Goal: Task Accomplishment & Management: Use online tool/utility

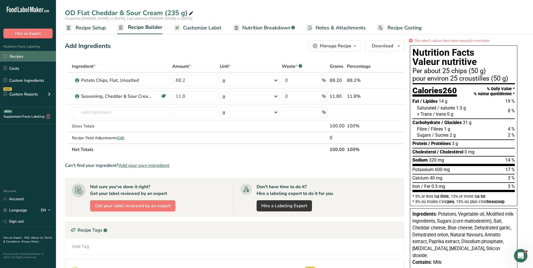
click at [20, 57] on link "Recipes" at bounding box center [28, 56] width 56 height 11
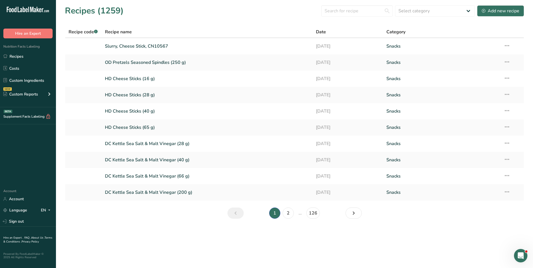
click at [168, 35] on th "Recipe name" at bounding box center [207, 32] width 211 height 12
click at [290, 213] on link "2" at bounding box center [288, 212] width 11 height 11
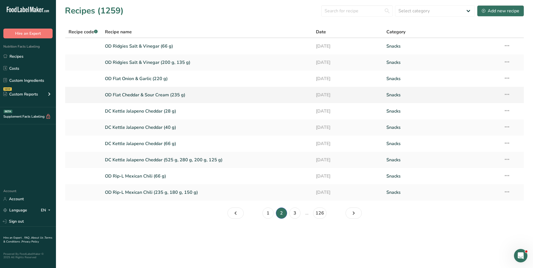
click at [147, 93] on link "OD Flat Cheddar & Sour Cream (235 g)" at bounding box center [207, 95] width 205 height 12
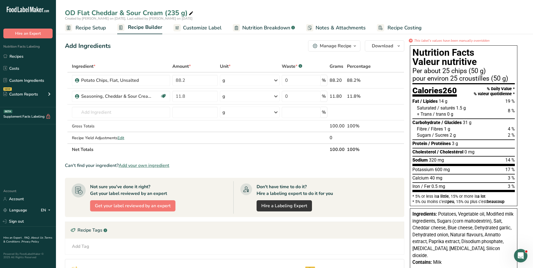
click at [349, 44] on div "Manage Recipe" at bounding box center [336, 46] width 32 height 7
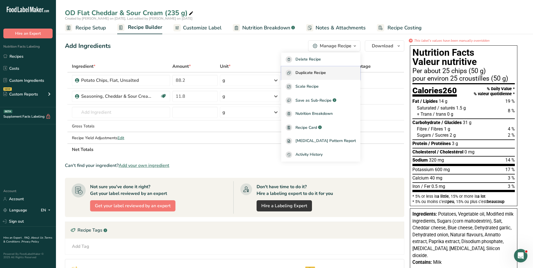
click at [324, 74] on span "Duplicate Recipe" at bounding box center [310, 73] width 30 height 6
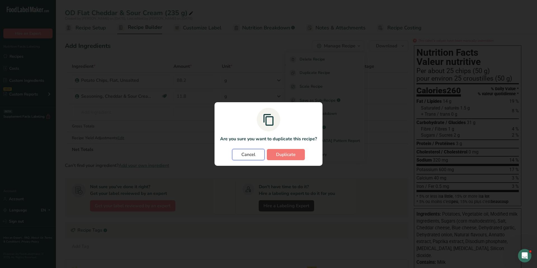
click at [252, 150] on button "Cancel" at bounding box center [248, 154] width 32 height 11
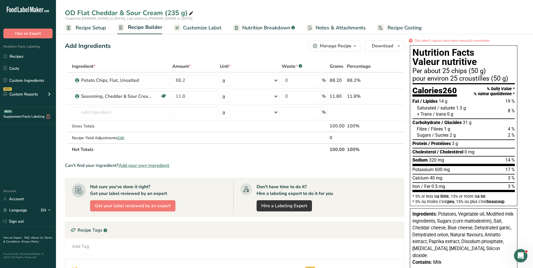
click at [330, 46] on div "Manage Recipe" at bounding box center [336, 46] width 32 height 7
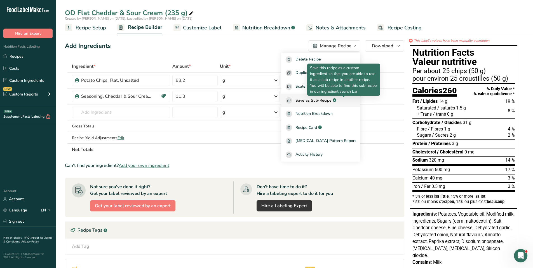
click at [335, 99] on icon "button" at bounding box center [334, 99] width 1 height 1
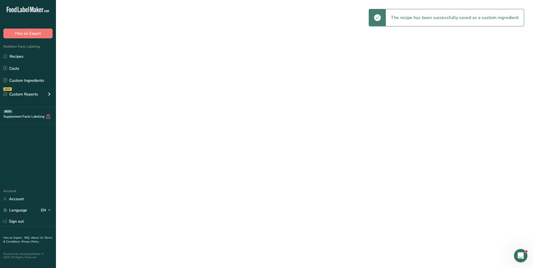
select select "30"
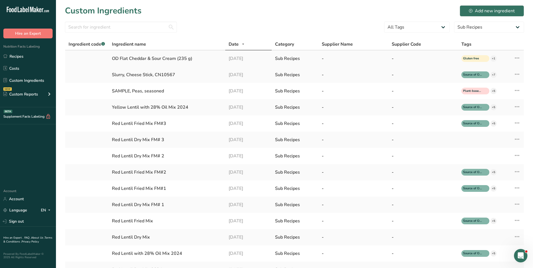
click at [135, 59] on div "OD Flat Cheddar & Sour Cream (235 g)" at bounding box center [167, 58] width 110 height 7
click at [519, 56] on icon at bounding box center [517, 58] width 7 height 10
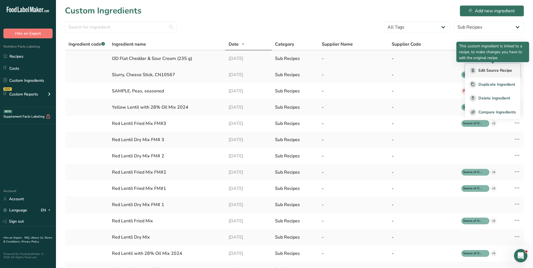
click at [500, 70] on span "Edit Source Recipe" at bounding box center [495, 70] width 34 height 6
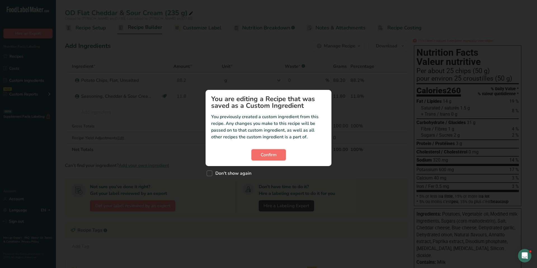
click at [266, 157] on span "Confirm" at bounding box center [269, 154] width 16 height 7
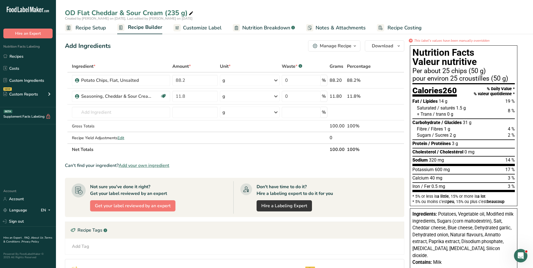
click at [189, 14] on icon at bounding box center [191, 14] width 5 height 8
drag, startPoint x: 187, startPoint y: 14, endPoint x: 165, endPoint y: 13, distance: 22.9
click at [165, 13] on input "OD Flat Cheddar & Sour Cream (235 g)" at bounding box center [294, 13] width 459 height 10
drag, startPoint x: 78, startPoint y: 11, endPoint x: 52, endPoint y: 10, distance: 26.3
click at [52, 10] on div ".a-20{fill:#fff;} Hire an Expert Nutrition Facts Labeling Recipes Costs Custom …" at bounding box center [266, 212] width 533 height 424
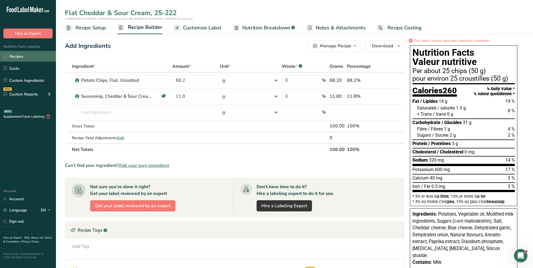
type input "Flat Cheddar & Sour Cream, 25-222"
click at [20, 54] on link "Recipes" at bounding box center [28, 56] width 56 height 11
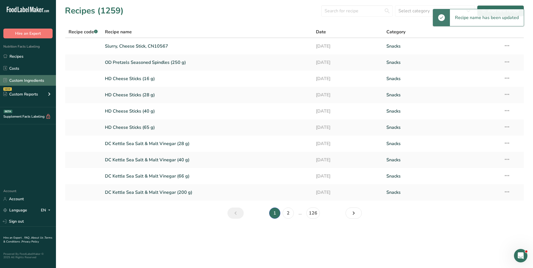
click at [21, 79] on link "Custom Ingredients" at bounding box center [28, 80] width 56 height 11
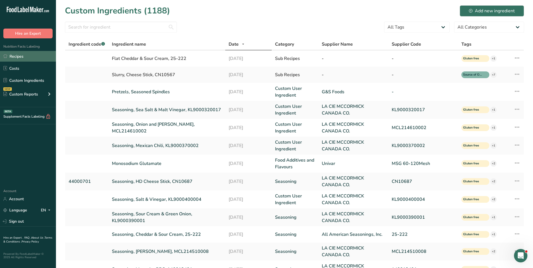
click at [18, 59] on link "Recipes" at bounding box center [28, 56] width 56 height 11
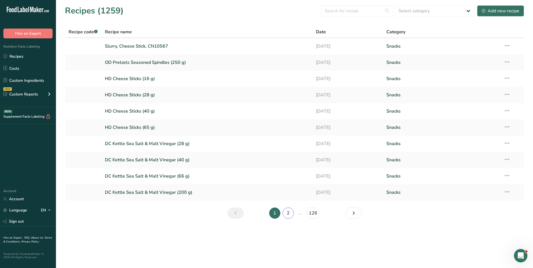
click at [291, 212] on link "2" at bounding box center [288, 212] width 11 height 11
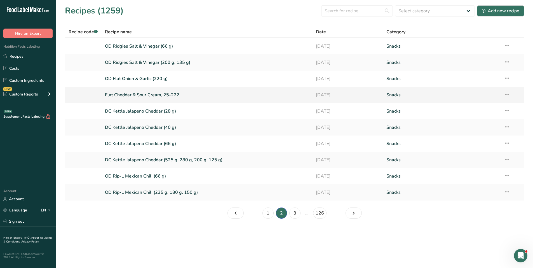
click at [158, 92] on link "Flat Cheddar & Sour Cream, 25-222" at bounding box center [207, 95] width 205 height 12
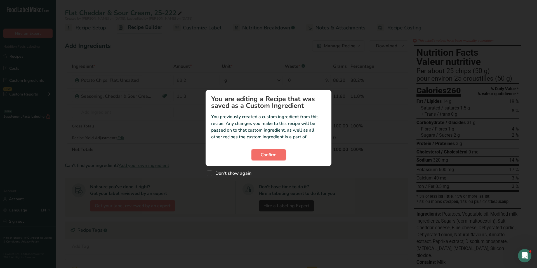
click at [267, 154] on span "Confirm" at bounding box center [269, 154] width 16 height 7
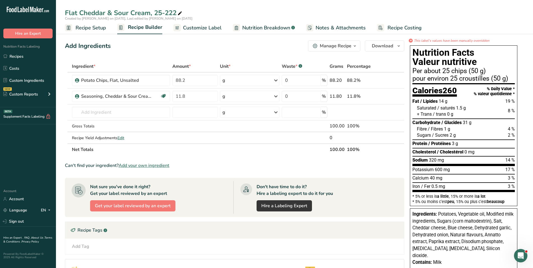
click at [182, 13] on icon at bounding box center [179, 14] width 5 height 8
click at [66, 11] on input "Flat Cheddar & Sour Cream, 25-222" at bounding box center [294, 13] width 459 height 10
drag, startPoint x: 164, startPoint y: 12, endPoint x: 231, endPoint y: 15, distance: 67.5
click at [231, 15] on input "OD Flat Cheddar & Sour Cream, 25-222" at bounding box center [294, 13] width 459 height 10
click at [287, 9] on input "OD Flat Cheddar & Sour Cream" at bounding box center [294, 13] width 459 height 10
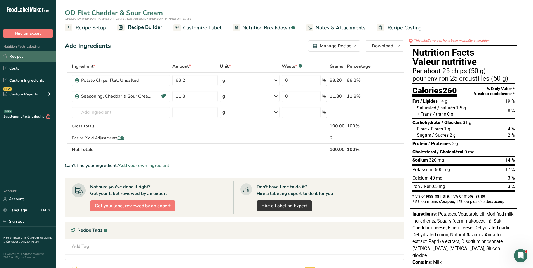
type input "OD Flat Cheddar & Sour Cream"
click at [30, 55] on link "Recipes" at bounding box center [28, 56] width 56 height 11
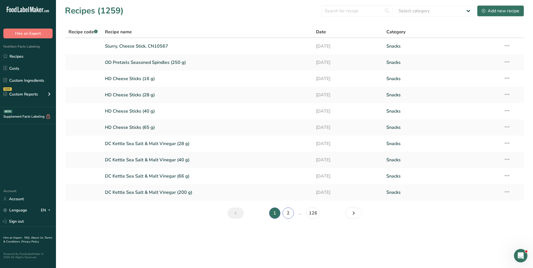
click at [291, 210] on link "2" at bounding box center [288, 212] width 11 height 11
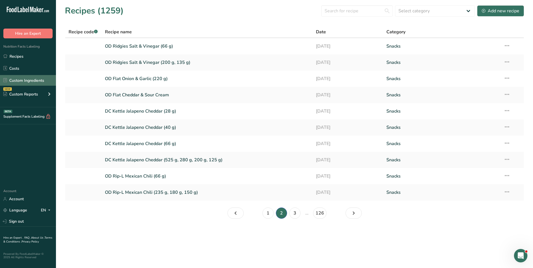
click at [23, 80] on link "Custom Ingredients" at bounding box center [28, 80] width 56 height 11
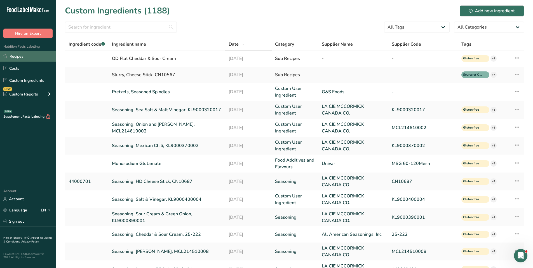
click at [27, 53] on link "Recipes" at bounding box center [28, 56] width 56 height 11
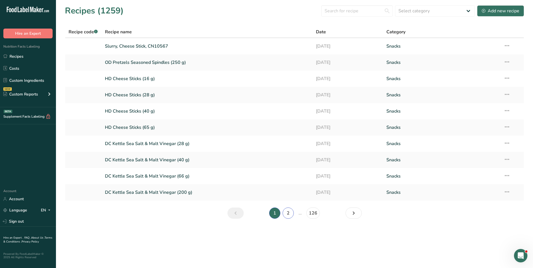
click at [288, 210] on link "2" at bounding box center [288, 212] width 11 height 11
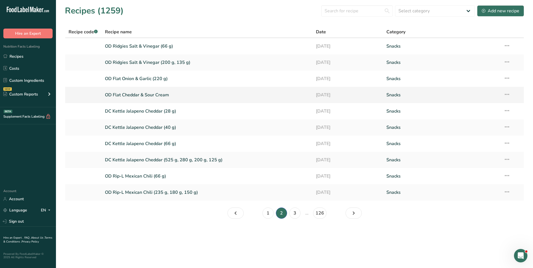
click at [140, 94] on link "OD Flat Cheddar & Sour Cream" at bounding box center [207, 95] width 205 height 12
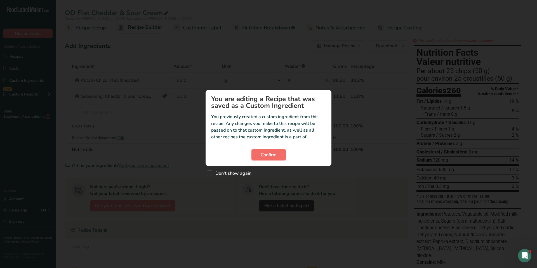
click at [272, 153] on span "Confirm" at bounding box center [269, 154] width 16 height 7
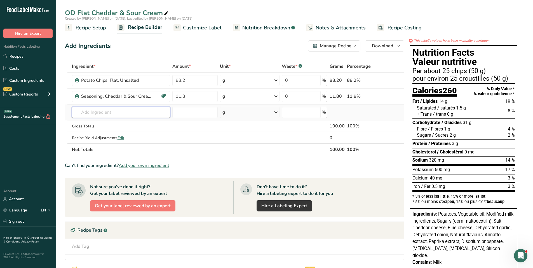
click at [99, 110] on input "text" at bounding box center [121, 112] width 98 height 11
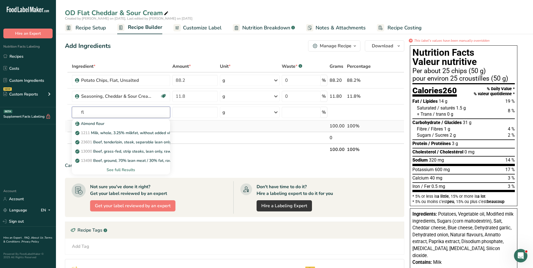
type input "f"
type input "cheddar & sour cream"
click at [131, 122] on p "OD Flat Cheddar & Sour Cream" at bounding box center [106, 124] width 61 height 6
type input "OD Flat Cheddar & Sour Cream"
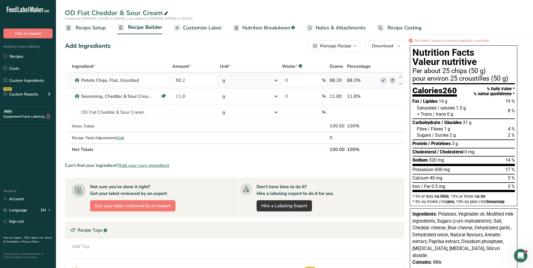
click at [392, 80] on icon at bounding box center [393, 80] width 4 height 6
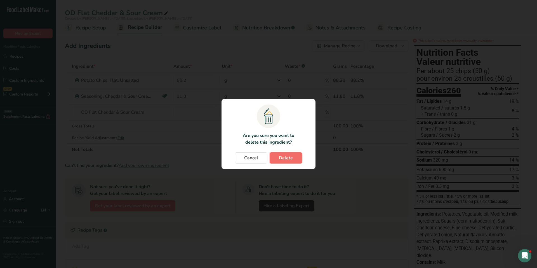
click at [286, 155] on span "Delete" at bounding box center [286, 157] width 14 height 7
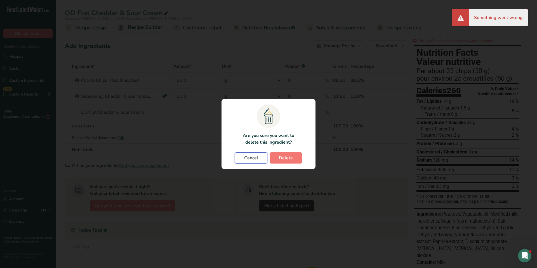
click at [255, 155] on span "Cancel" at bounding box center [251, 157] width 14 height 7
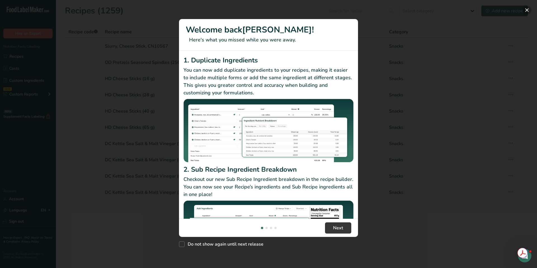
click at [526, 10] on button "New Features" at bounding box center [527, 10] width 9 height 9
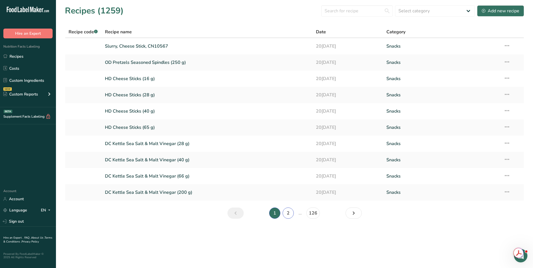
click at [286, 214] on link "2" at bounding box center [288, 212] width 11 height 11
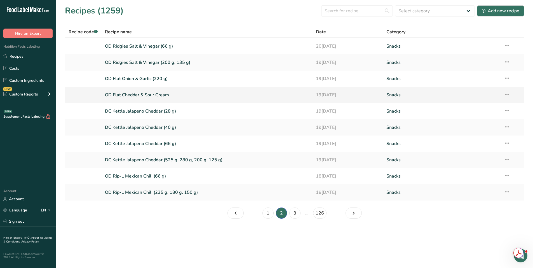
click at [152, 92] on link "OD Flat Cheddar & Sour Cream" at bounding box center [207, 95] width 205 height 12
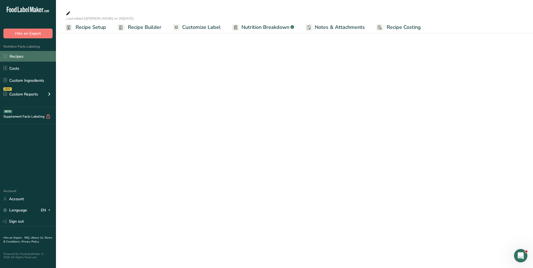
click at [19, 56] on link "Recipes" at bounding box center [28, 56] width 56 height 11
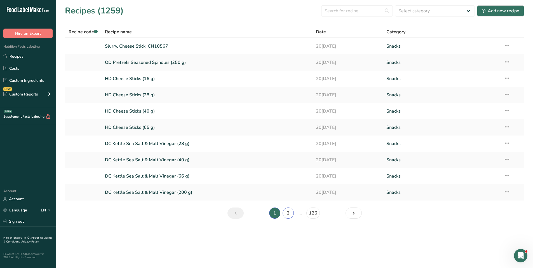
click at [287, 213] on link "2" at bounding box center [288, 212] width 11 height 11
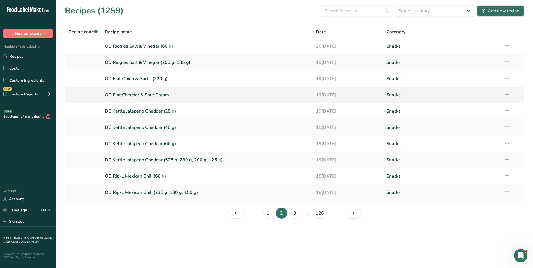
click at [159, 96] on link "OD Flat Cheddar & Sour Cream" at bounding box center [207, 95] width 205 height 12
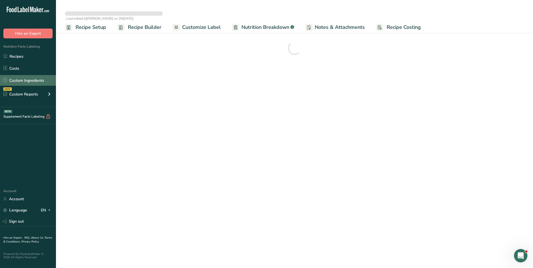
click at [36, 82] on link "Custom Ingredients" at bounding box center [28, 80] width 56 height 11
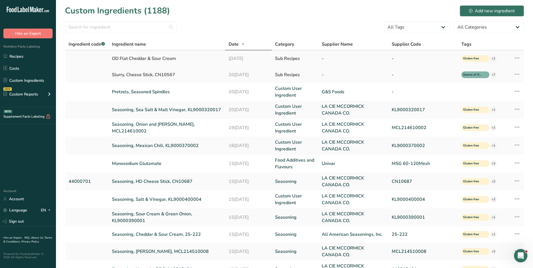
click at [520, 58] on icon at bounding box center [517, 58] width 7 height 10
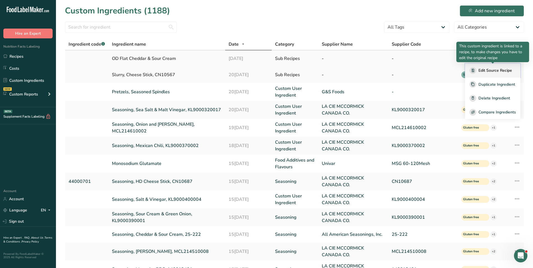
click at [499, 70] on span "Edit Source Recipe" at bounding box center [495, 70] width 34 height 6
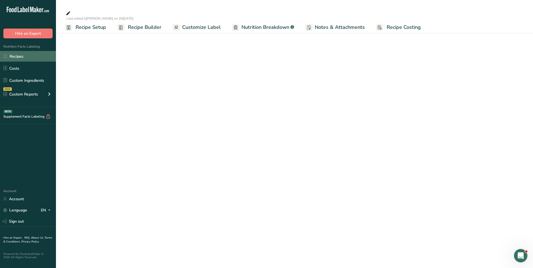
click at [13, 55] on link "Recipes" at bounding box center [28, 56] width 56 height 11
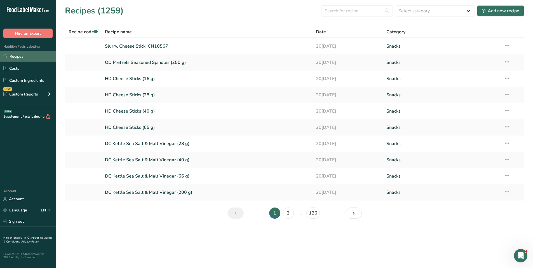
click at [26, 58] on link "Recipes" at bounding box center [28, 56] width 56 height 11
click at [286, 212] on link "2" at bounding box center [288, 212] width 11 height 11
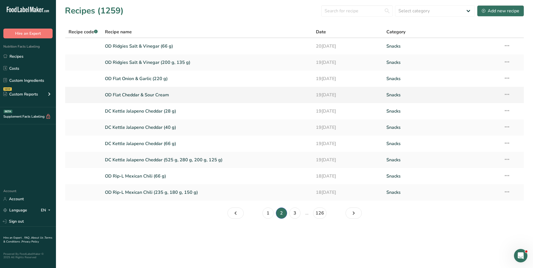
click at [503, 96] on td "Recipe Setup Delete Recipe Duplicate Recipe Scale Recipe Save as Sub-Recipe .a-…" at bounding box center [512, 95] width 24 height 16
click at [507, 94] on icon at bounding box center [507, 94] width 7 height 10
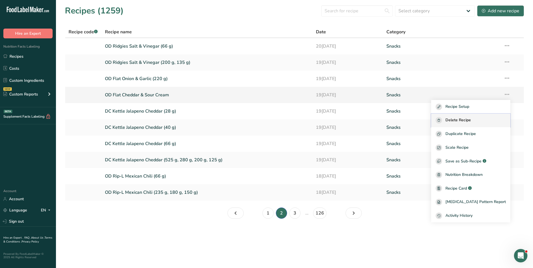
click at [471, 118] on span "Delete Recipe" at bounding box center [457, 120] width 25 height 6
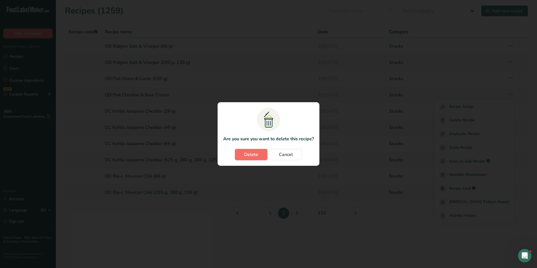
click at [246, 154] on span "Delete" at bounding box center [251, 154] width 14 height 7
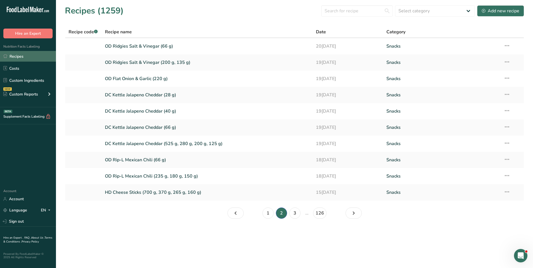
click at [20, 56] on link "Recipes" at bounding box center [28, 56] width 56 height 11
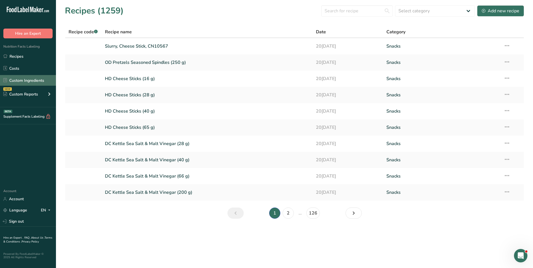
click at [27, 79] on link "Custom Ingredients" at bounding box center [28, 80] width 56 height 11
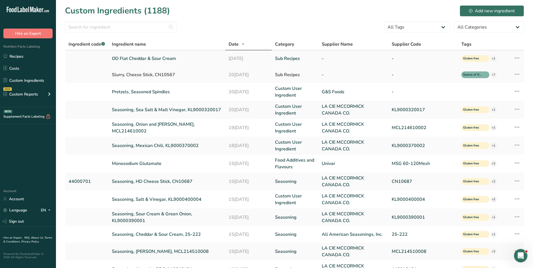
click at [515, 57] on icon at bounding box center [517, 58] width 7 height 10
click at [169, 60] on link "OD Flat Cheddar & Sour Cream" at bounding box center [167, 58] width 110 height 7
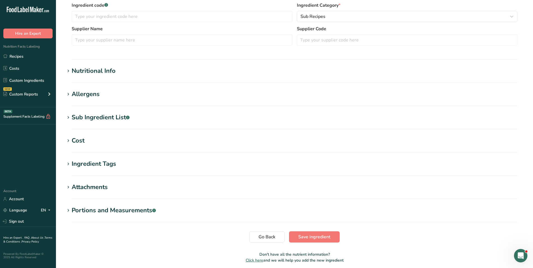
scroll to position [140, 0]
click at [69, 72] on icon at bounding box center [68, 70] width 5 height 8
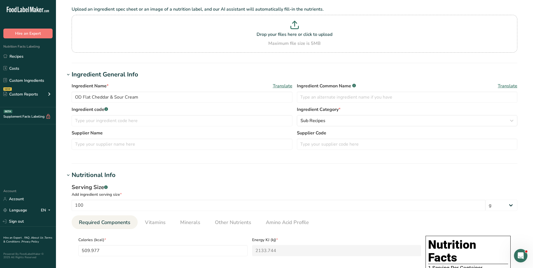
scroll to position [0, 0]
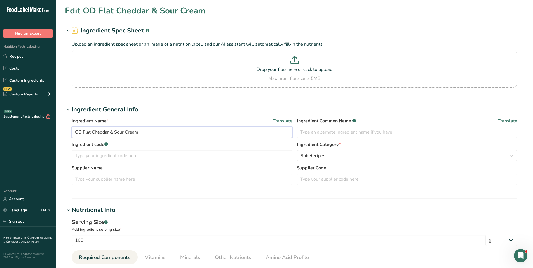
drag, startPoint x: 82, startPoint y: 132, endPoint x: 62, endPoint y: 133, distance: 19.4
click at [128, 130] on input "Flat Cheddar & Sour Cream" at bounding box center [182, 131] width 221 height 11
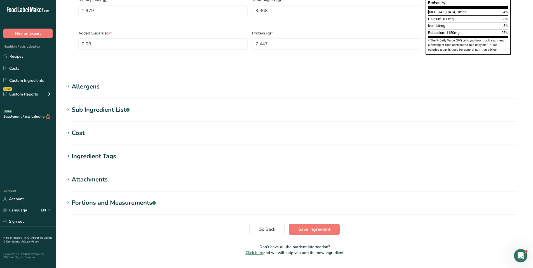
scroll to position [409, 0]
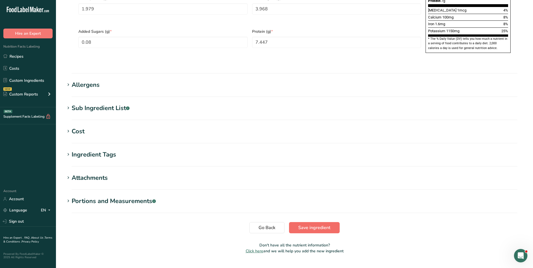
type input "Flat Cheddar & Sour Cream, 25-222"
click at [309, 224] on span "Save ingredient" at bounding box center [314, 227] width 32 height 7
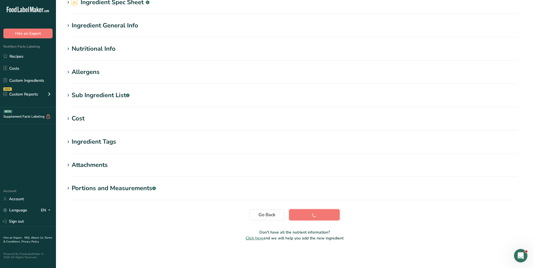
scroll to position [28, 0]
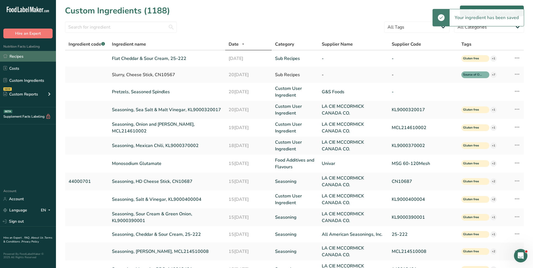
click at [27, 57] on link "Recipes" at bounding box center [28, 56] width 56 height 11
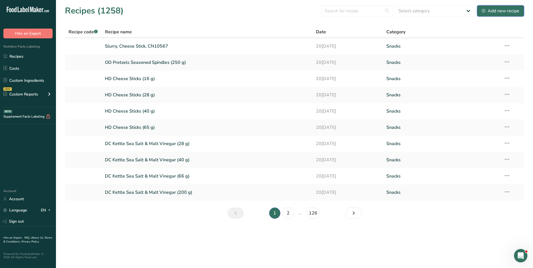
click at [499, 8] on div "Add new recipe" at bounding box center [500, 11] width 37 height 7
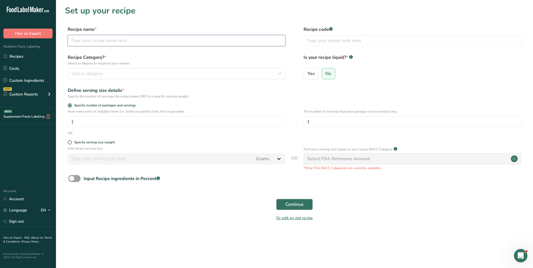
click at [135, 44] on input "text" at bounding box center [177, 40] width 218 height 11
type input "OD Flat Cheddar & Sour Cream (235 g)"
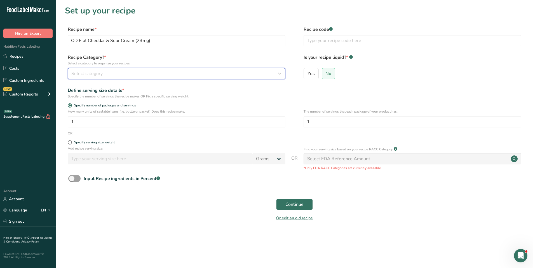
click at [174, 71] on div "Select category" at bounding box center [174, 73] width 207 height 7
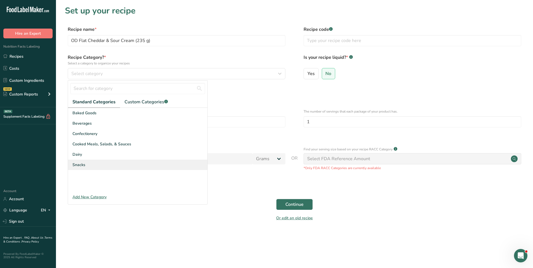
click at [85, 163] on div "Snacks" at bounding box center [137, 164] width 139 height 10
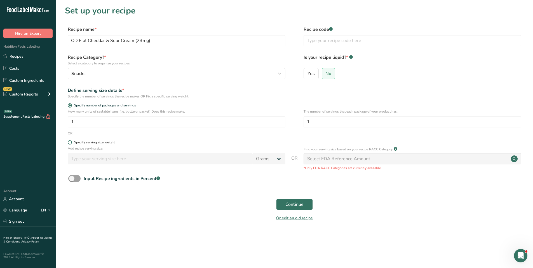
click at [71, 142] on span at bounding box center [70, 142] width 4 height 4
click at [71, 142] on input "Specify serving size weight" at bounding box center [70, 142] width 4 height 4
radio input "true"
radio input "false"
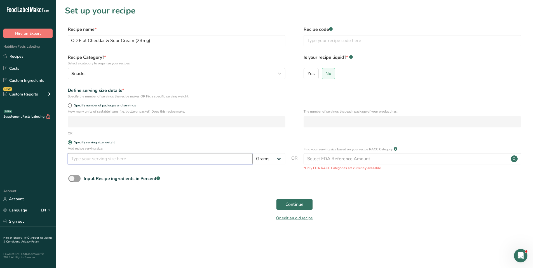
click at [95, 158] on input "number" at bounding box center [160, 158] width 185 height 11
type input "50"
click at [286, 202] on span "Continue" at bounding box center [294, 204] width 18 height 7
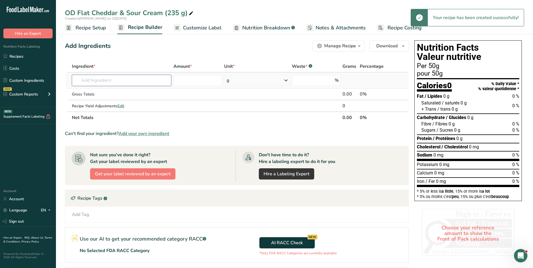
click at [118, 81] on input "text" at bounding box center [121, 80] width 99 height 11
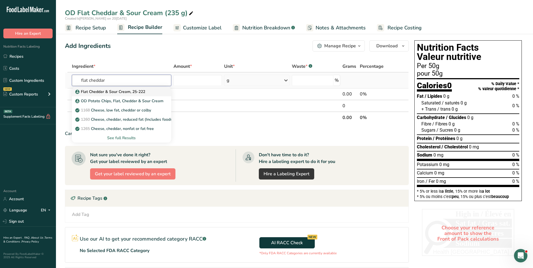
type input "flat cheddar"
click at [117, 94] on p "Flat Cheddar & Sour Cream, 25-222" at bounding box center [110, 92] width 69 height 6
type input "Flat Cheddar & Sour Cream, 25-222"
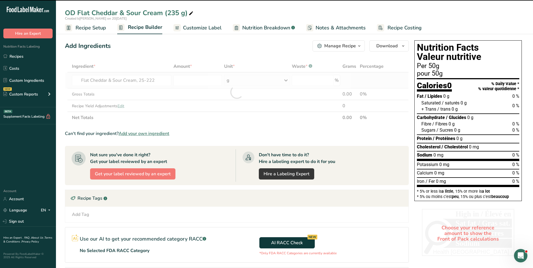
type input "0"
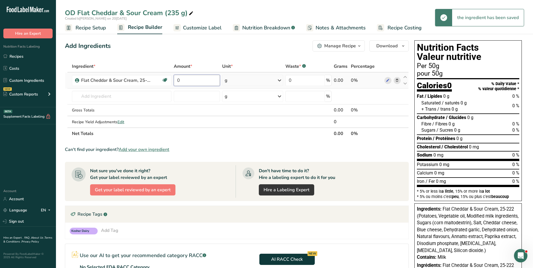
drag, startPoint x: 189, startPoint y: 82, endPoint x: 173, endPoint y: 80, distance: 15.9
click at [174, 80] on input "0" at bounding box center [197, 80] width 46 height 11
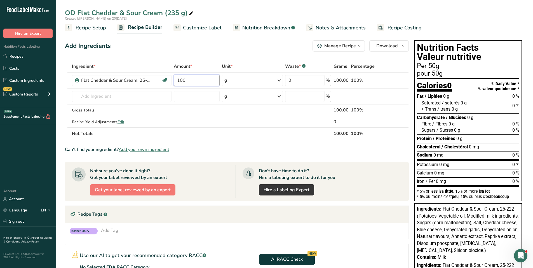
type input "100"
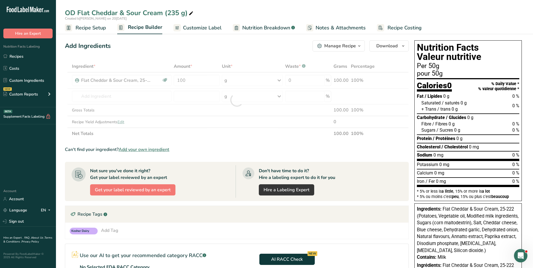
click at [208, 25] on span "Customize Label" at bounding box center [202, 28] width 39 height 8
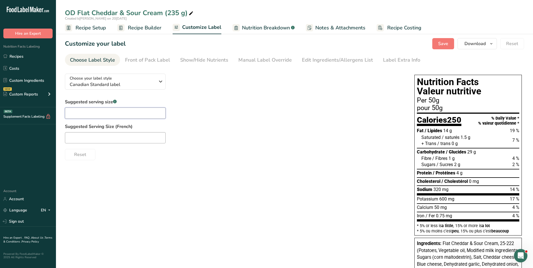
click at [119, 108] on input "text" at bounding box center [115, 112] width 101 height 11
click at [75, 115] on input "text" at bounding box center [115, 112] width 101 height 11
type input "about 25 chips"
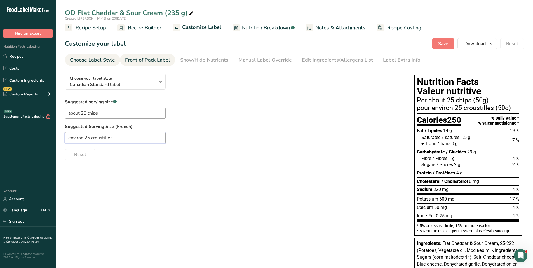
type input "environ 25 croustilles"
click at [154, 62] on div "Front of Pack Label" at bounding box center [147, 60] width 45 height 8
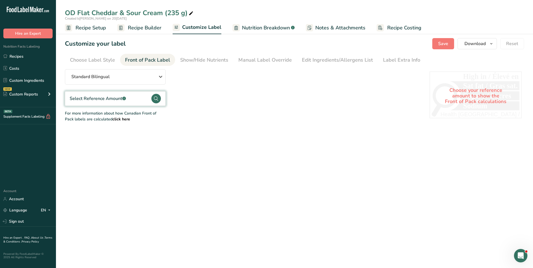
click at [154, 97] on circle at bounding box center [156, 99] width 10 height 10
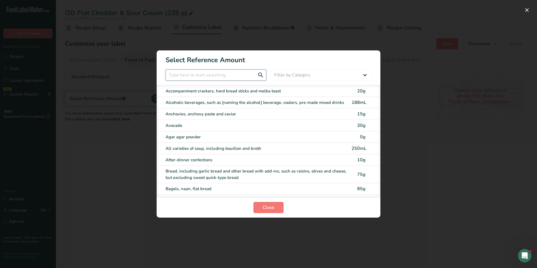
click at [225, 74] on input "FOP Category Selection Modal" at bounding box center [216, 74] width 101 height 11
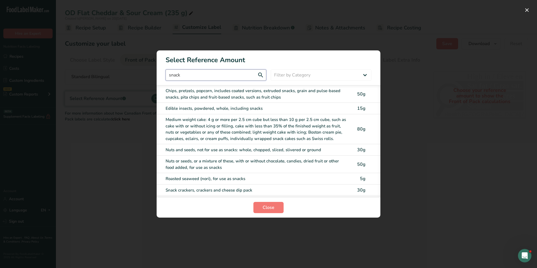
type input "snack"
click at [224, 96] on div "Chips, pretzels, popcorn, includes coated versions, extruded snacks, grain and …" at bounding box center [257, 94] width 183 height 13
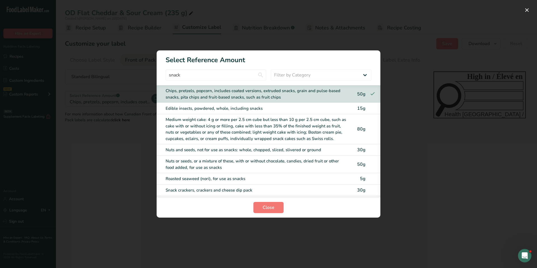
click at [276, 199] on section "Close" at bounding box center [269, 207] width 224 height 20
click at [271, 200] on section "Close" at bounding box center [269, 207] width 224 height 20
click at [269, 204] on button "Close" at bounding box center [268, 207] width 30 height 11
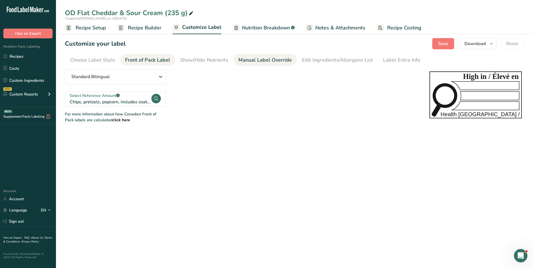
click at [254, 59] on div "Manual Label Override" at bounding box center [264, 60] width 53 height 8
type input "Per about 25 chips (50g)"
type input "pour environ 25 croustilles (50g)"
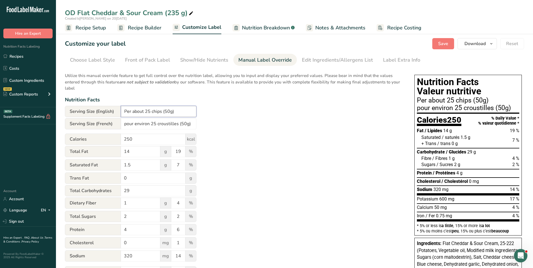
click at [170, 112] on input "Per about 25 chips (50g)" at bounding box center [159, 111] width 76 height 11
type input "Per about 25 chips (50 g)"
click at [185, 123] on input "pour environ 25 croustilles (50g)" at bounding box center [159, 123] width 76 height 11
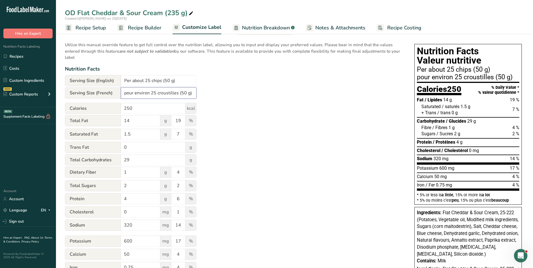
scroll to position [56, 0]
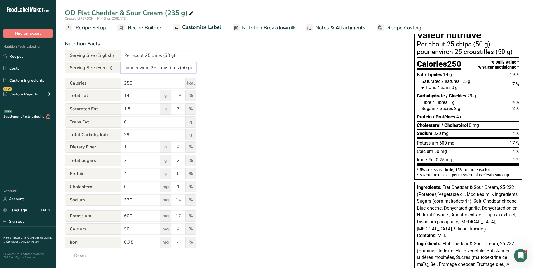
type input "pour environ 25 croustilles (50 g)"
click at [328, 14] on div "OD Flat Cheddar & Sour Cream (235 g)" at bounding box center [294, 13] width 477 height 10
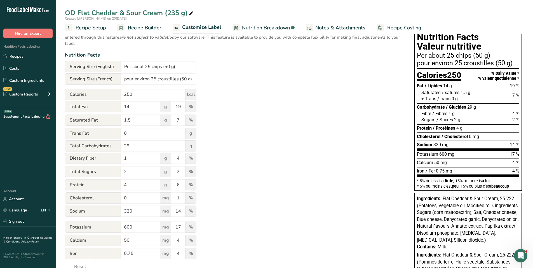
scroll to position [0, 0]
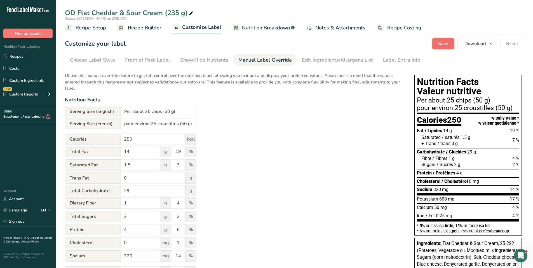
click at [438, 46] on button "Save" at bounding box center [443, 43] width 22 height 11
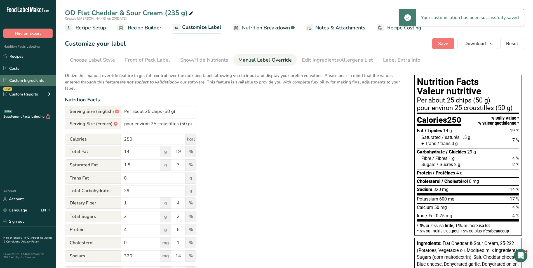
click at [17, 78] on link "Custom Ingredients" at bounding box center [28, 80] width 56 height 11
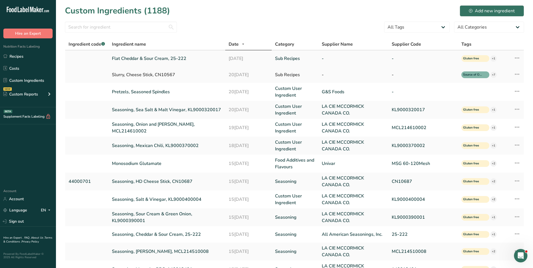
click at [148, 57] on link "Flat Cheddar & Sour Cream, 25-222" at bounding box center [167, 58] width 110 height 7
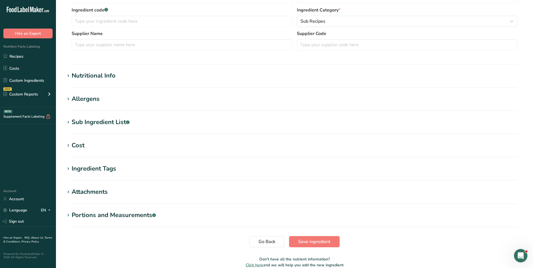
scroll to position [161, 0]
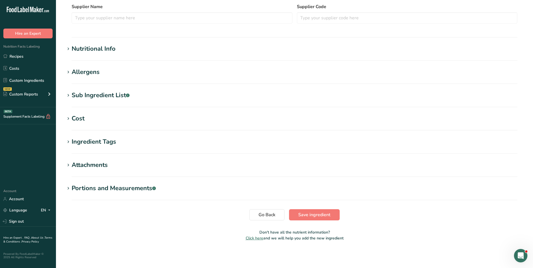
click at [104, 54] on section "Nutritional Info Serving Size .a-a{fill:#347362;}.b-a{fill:#fff;} Add ingredien…" at bounding box center [294, 52] width 459 height 17
click at [104, 50] on div "Nutritional Info" at bounding box center [94, 48] width 44 height 9
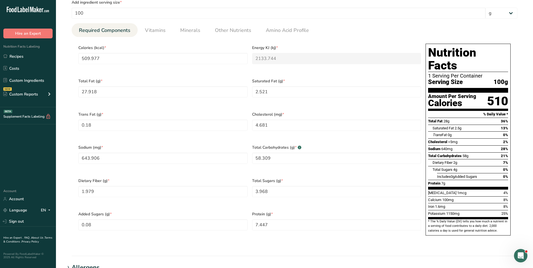
scroll to position [217, 0]
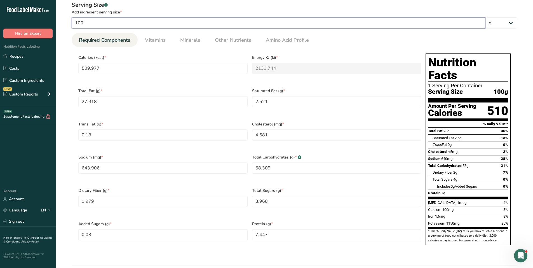
drag, startPoint x: 95, startPoint y: 22, endPoint x: 63, endPoint y: 22, distance: 32.5
click at [63, 22] on section "Edit Flat Cheddar & Sour Cream, 25-222 Ingredient Spec Sheet .a-a{fill:#347362;…" at bounding box center [294, 119] width 477 height 672
type input "5"
type input "25.4988"
type KJ "106.6872"
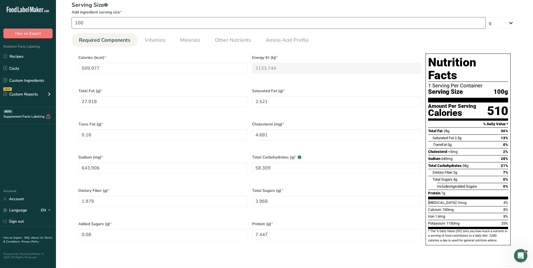
type Fat "1.3959"
type Fat "0.1261"
type Fat "0.009"
type input "0.2341"
type input "32.1953"
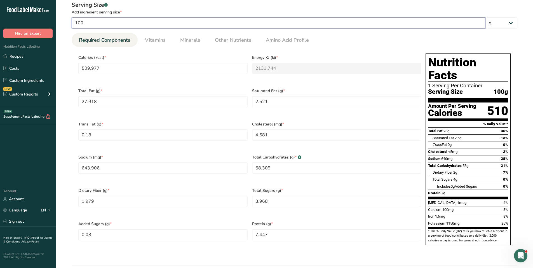
type Carbohydrates "2.9154"
type Fiber "0.099"
type Sugars "0.1984"
type Sugars "0.004"
type input "0.3724"
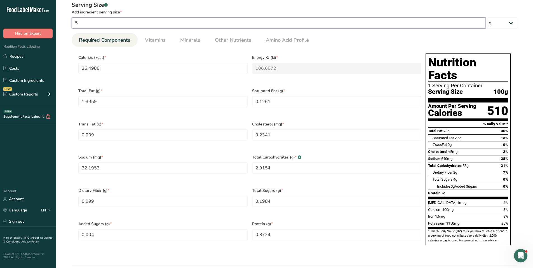
type input "50"
type input "254.9885"
type KJ "1066.872"
type Fat "13.959"
type Fat "1.2605"
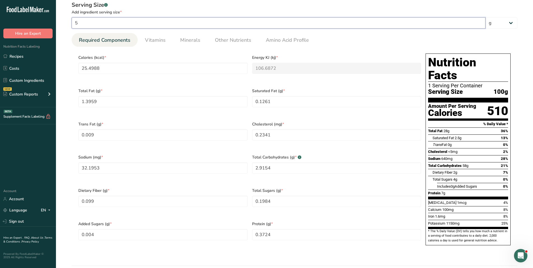
type Fat "0.09"
type input "2.3405"
type input "321.953"
type Carbohydrates "29.1545"
type Fiber "0.9895"
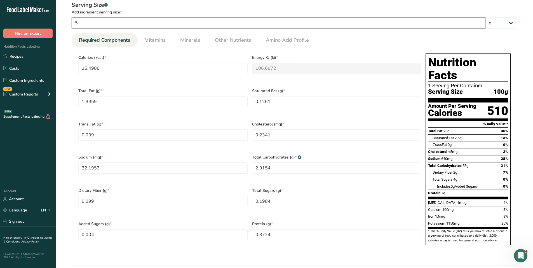
type Sugars "1.984"
type Sugars "0.04"
type input "3.7235"
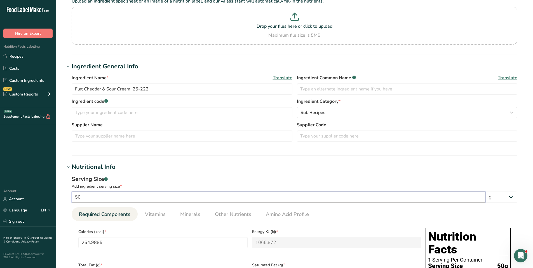
scroll to position [0, 0]
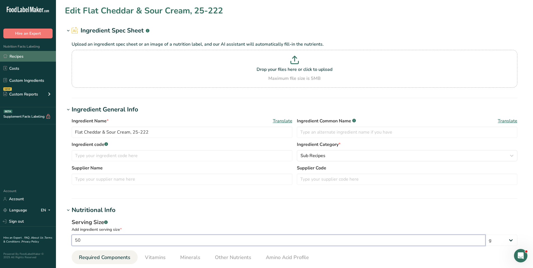
type input "50"
click at [15, 56] on link "Recipes" at bounding box center [28, 56] width 56 height 11
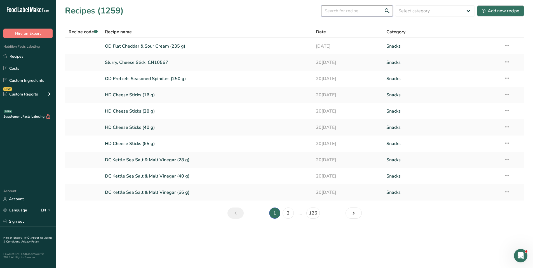
click at [340, 11] on input "text" at bounding box center [357, 10] width 72 height 11
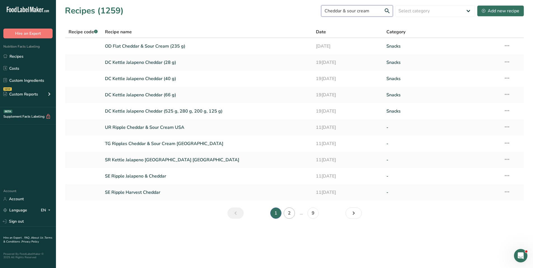
type input "Cheddar & sour cream"
click at [290, 214] on link "2" at bounding box center [289, 212] width 11 height 11
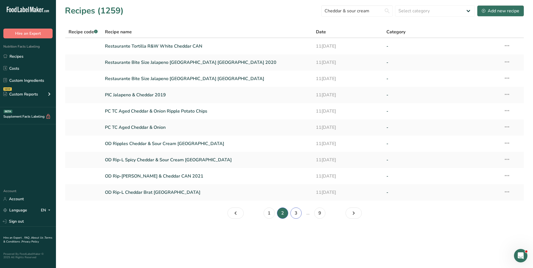
click at [296, 212] on link "3" at bounding box center [295, 212] width 11 height 11
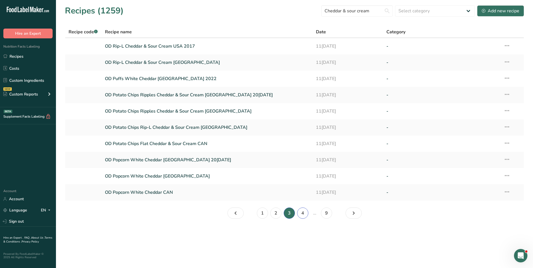
click at [301, 212] on link "4" at bounding box center [302, 212] width 11 height 11
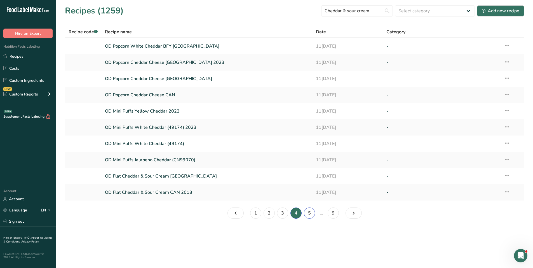
click at [309, 213] on link "5" at bounding box center [309, 212] width 11 height 11
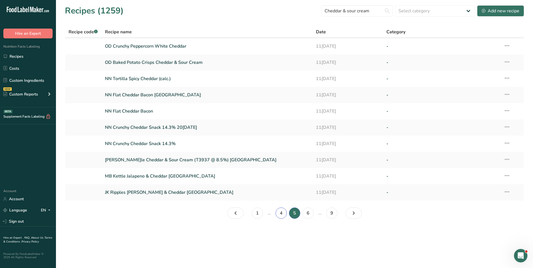
click at [279, 215] on link "4" at bounding box center [281, 212] width 11 height 11
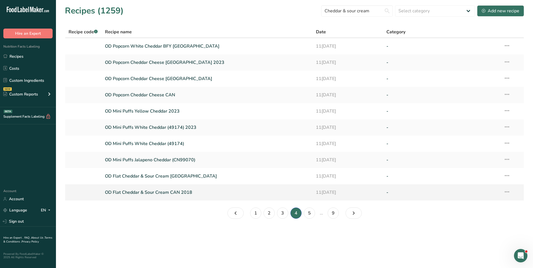
click at [155, 196] on link "OD Flat Cheddar & Sour Cream CAN 2018" at bounding box center [207, 192] width 205 height 12
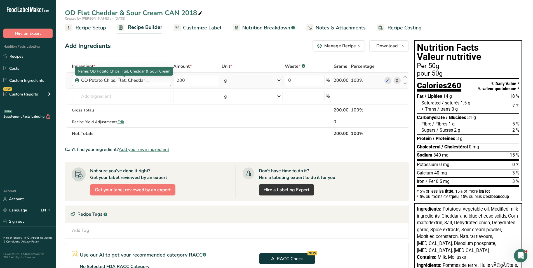
click at [124, 81] on div "OD Potato Chips, Flat, Cheddar & Sour Cream" at bounding box center [116, 80] width 70 height 7
click at [388, 79] on icon at bounding box center [388, 80] width 4 height 6
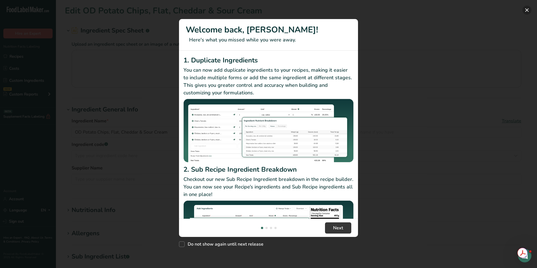
click at [527, 8] on button "New Features" at bounding box center [527, 10] width 9 height 9
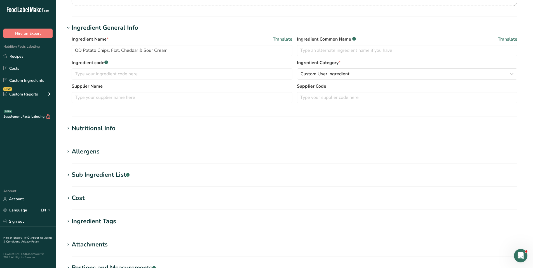
scroll to position [84, 0]
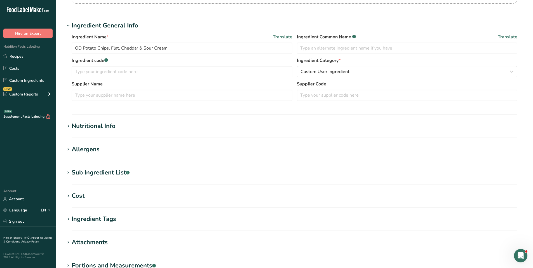
click at [69, 127] on icon at bounding box center [68, 126] width 5 height 8
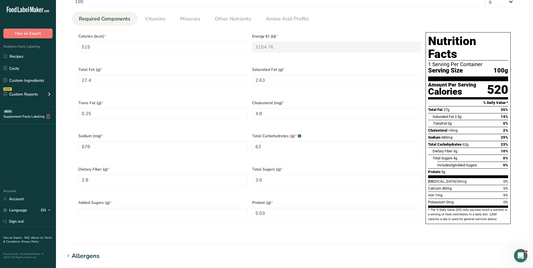
scroll to position [252, 0]
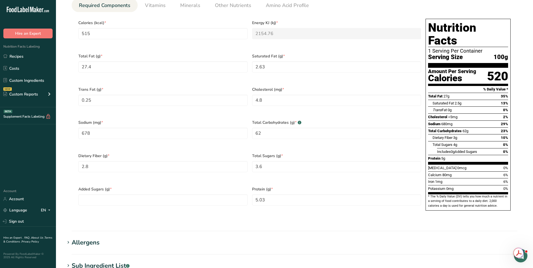
click at [155, 206] on section "Calories (kcal) * 515 Energy KJ (kj) * 2154.76 Total Fat (g) * 27.4 Saturated F…" at bounding box center [295, 116] width 446 height 208
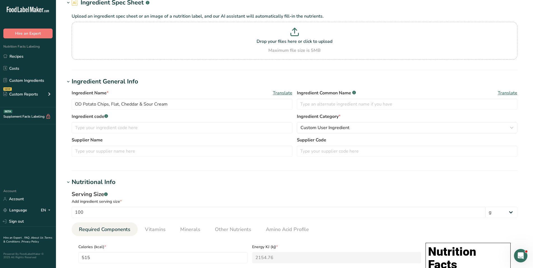
scroll to position [0, 0]
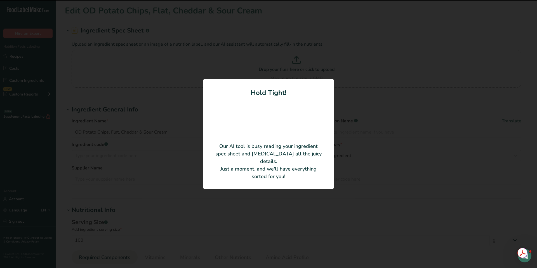
type input "Old Dutch Cheddar & Sour Cream Chips"
type input "329744664"
type input "Old Dutch Foods Ltd."
type input "USA Seas T3255 (12% APP)"
type Sugars "0"
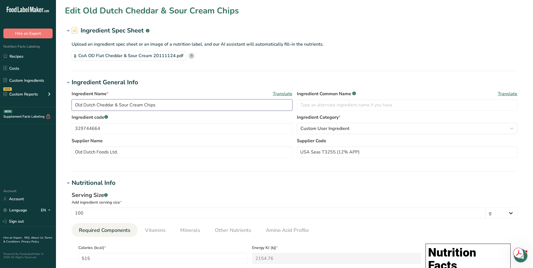
drag, startPoint x: 160, startPoint y: 105, endPoint x: 36, endPoint y: 102, distance: 123.7
type input "Flat, Cheddar & Sour Cream, 25-222"
drag, startPoint x: 113, startPoint y: 126, endPoint x: 44, endPoint y: 127, distance: 69.1
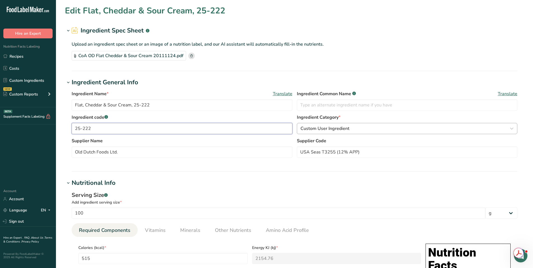
type input "25-222"
click at [354, 126] on div "Custom User Ingredient" at bounding box center [405, 128] width 210 height 7
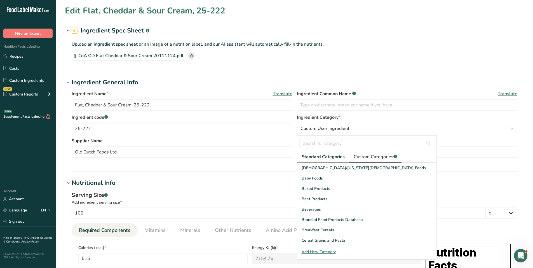
click at [368, 157] on span "Custom Categories .a-a{fill:#347362;}.b-a{fill:#fff;}" at bounding box center [375, 156] width 43 height 7
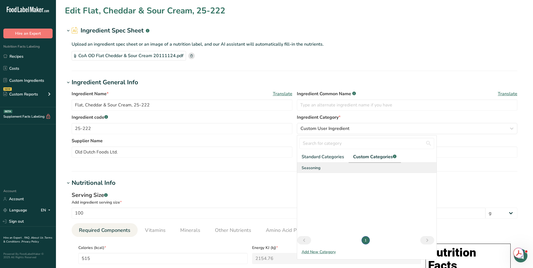
click at [318, 167] on span "Seasoning" at bounding box center [311, 168] width 19 height 6
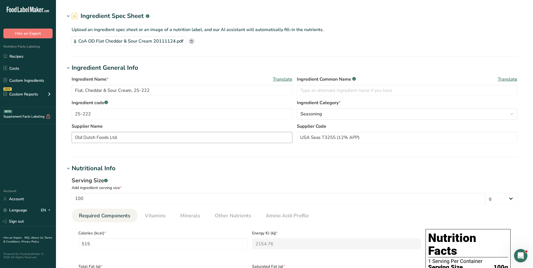
scroll to position [28, 0]
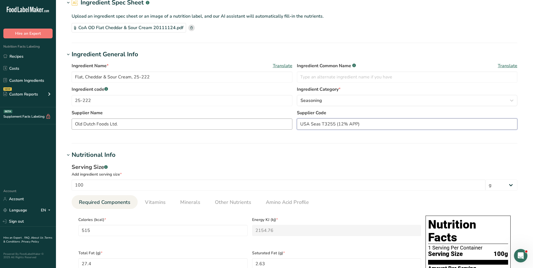
drag, startPoint x: 321, startPoint y: 124, endPoint x: 283, endPoint y: 124, distance: 38.3
click at [283, 124] on div "Supplier Name Old Dutch Foods Ltd. Supplier Code USA Seas T3255 (12% APP)" at bounding box center [295, 121] width 446 height 24
type input "T3255"
drag, startPoint x: 103, startPoint y: 99, endPoint x: 76, endPoint y: 99, distance: 27.1
click at [76, 99] on input "25-222" at bounding box center [182, 100] width 221 height 11
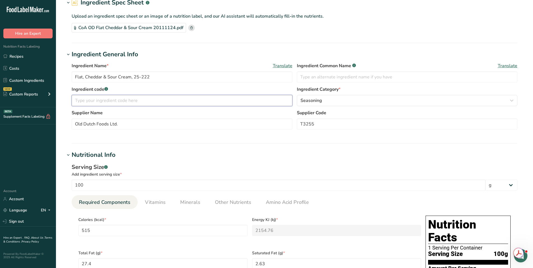
paste input "40002601"
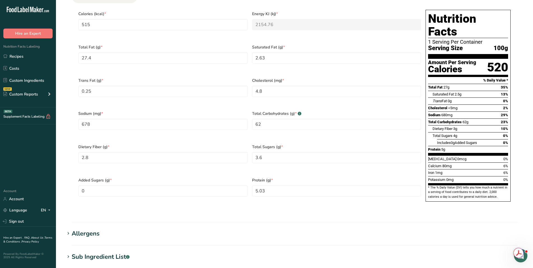
scroll to position [224, 0]
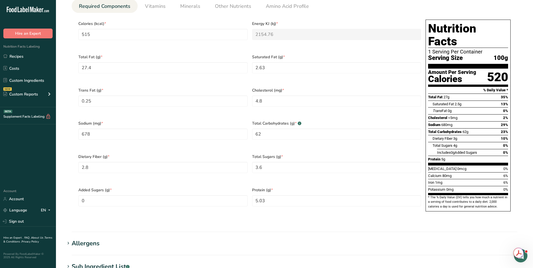
type input "40002602"
drag, startPoint x: 95, startPoint y: 128, endPoint x: 82, endPoint y: 129, distance: 13.2
click at [82, 129] on input "678" at bounding box center [162, 133] width 169 height 11
type input "653.6"
click at [150, 224] on section "Edit Flat, Cheddar & Sour Cream, 25-222 Ingredient Spec Sheet .a-a{fill:#347362…" at bounding box center [294, 98] width 477 height 645
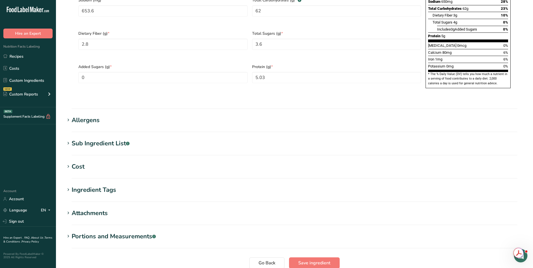
scroll to position [364, 0]
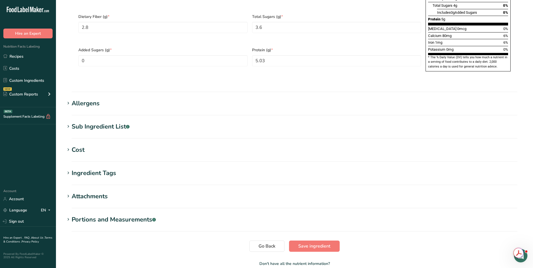
click at [97, 99] on div "Allergens" at bounding box center [86, 103] width 28 height 9
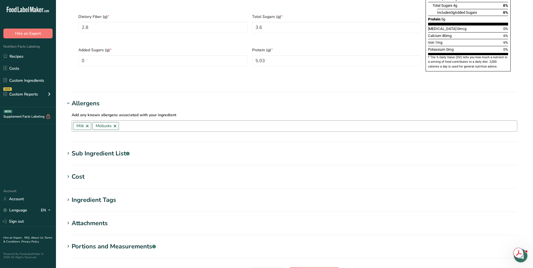
click at [116, 124] on link at bounding box center [115, 126] width 4 height 4
click at [249, 195] on section "Ingredient Tags Add tags Standard Tags Custom Tags Source of Antioxidants Prebi…" at bounding box center [294, 203] width 459 height 17
click at [106, 149] on div "Sub Ingredient List .a-a{fill:#347362;}.b-a{fill:#fff;}" at bounding box center [101, 153] width 58 height 9
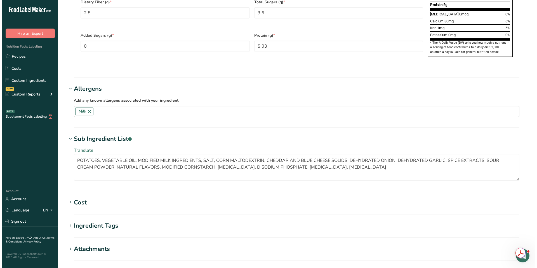
scroll to position [392, 0]
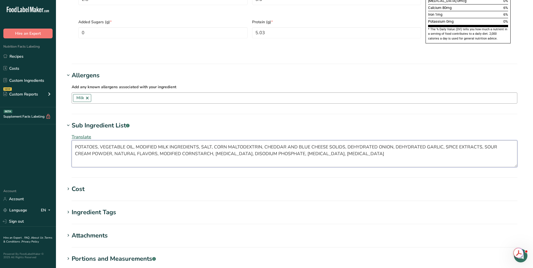
drag, startPoint x: 76, startPoint y: 134, endPoint x: 481, endPoint y: 157, distance: 406.3
click at [481, 157] on div "Translate POTATOES, VEGETABLE OIL, MODIFIED MILK INGREDIENTS, SALT, CORN MALTOD…" at bounding box center [294, 150] width 459 height 40
paste textarea "otatoes, Vegetable oil, Modified milk ingredients, Sugars (corn maltodextrin), …"
type textarea "Potatoes, Vegetable oil, Modified milk ingredients, Sugars (corn maltodextrin),…"
click at [81, 134] on span "Translate" at bounding box center [82, 137] width 20 height 6
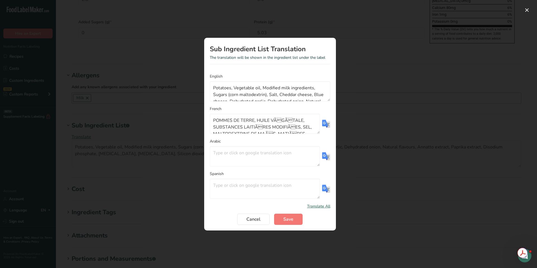
click at [327, 124] on img "Translation Modal" at bounding box center [326, 123] width 8 height 8
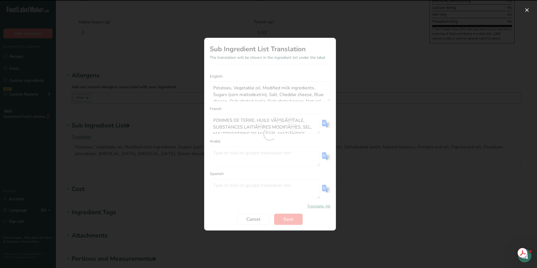
type textarea "Pommes de terre, Huile végétale, Substances laitières modifiées, Sucres (maltod…"
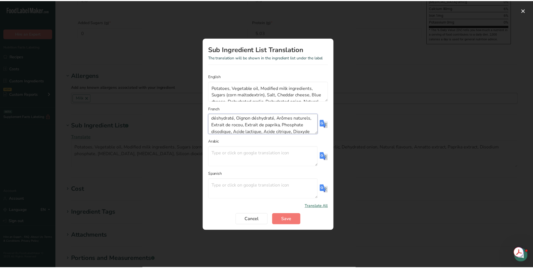
scroll to position [34, 0]
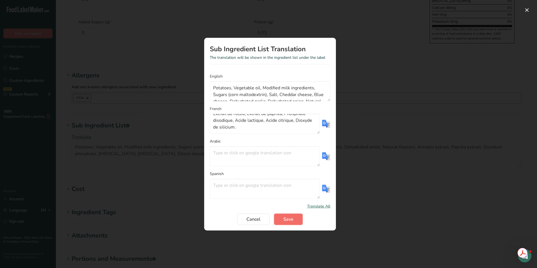
click at [287, 219] on span "Save" at bounding box center [288, 219] width 10 height 7
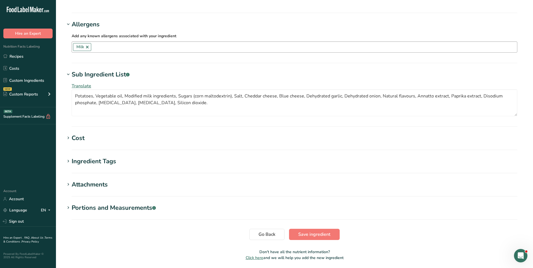
scroll to position [448, 0]
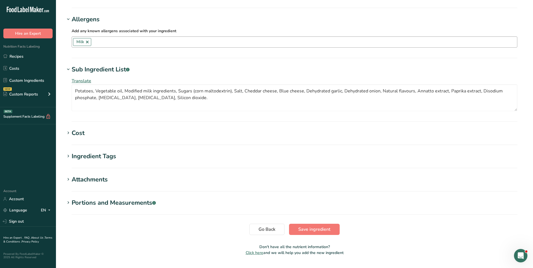
click at [76, 152] on div "Ingredient Tags" at bounding box center [94, 156] width 44 height 9
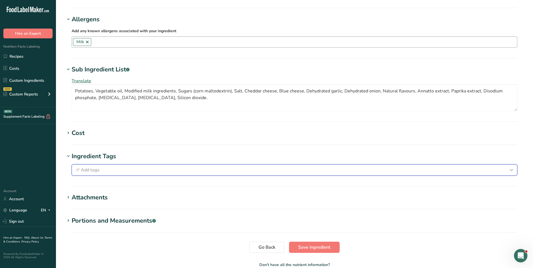
click at [115, 166] on div "Add tags" at bounding box center [294, 169] width 441 height 7
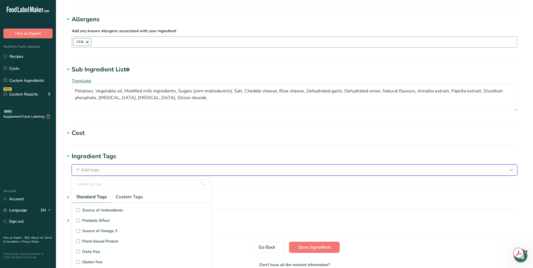
scroll to position [28, 0]
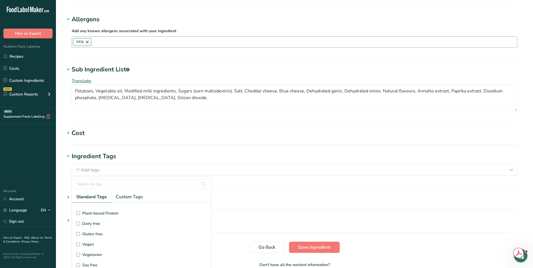
click at [85, 231] on span "Gluten free" at bounding box center [92, 234] width 20 height 6
click at [80, 232] on input "Gluten free" at bounding box center [78, 234] width 4 height 4
checkbox input "true"
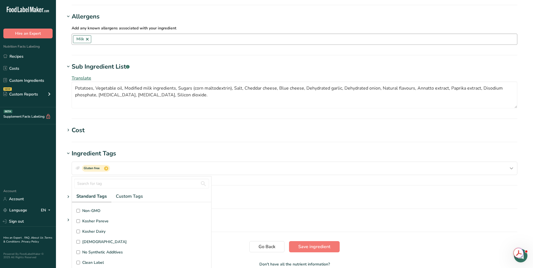
scroll to position [4, 0]
click at [80, 227] on label "Kosher Dairy" at bounding box center [141, 230] width 130 height 6
click at [80, 229] on input "Kosher Dairy" at bounding box center [78, 231] width 4 height 4
checkbox input "true"
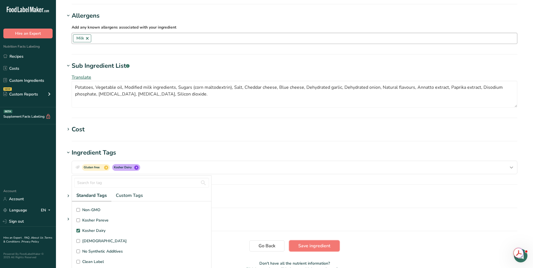
click at [305, 242] on span "Save ingredient" at bounding box center [314, 245] width 32 height 7
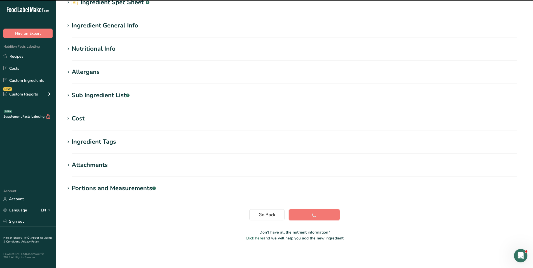
scroll to position [0, 0]
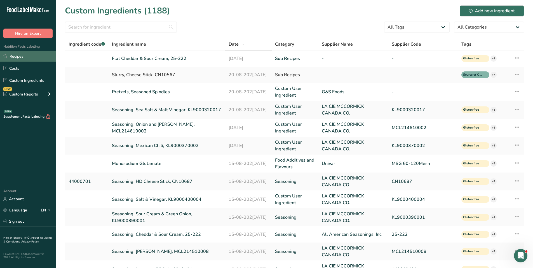
click at [18, 57] on link "Recipes" at bounding box center [28, 56] width 56 height 11
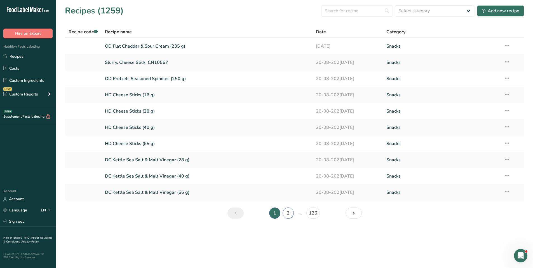
click at [291, 214] on link "2" at bounding box center [288, 212] width 11 height 11
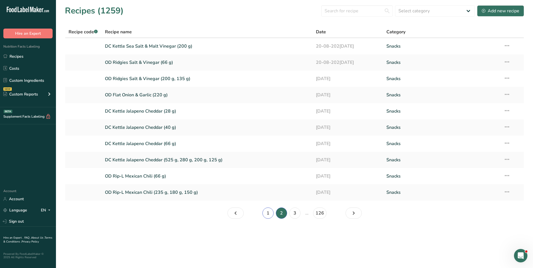
click at [266, 212] on link "1" at bounding box center [267, 212] width 11 height 11
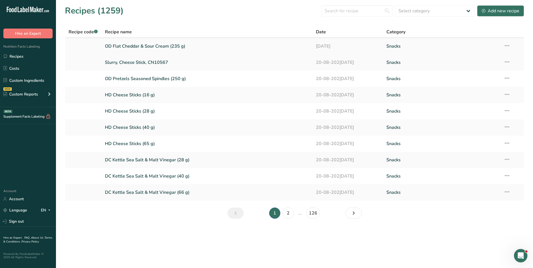
click at [131, 46] on link "OD Flat Cheddar & Sour Cream (235 g)" at bounding box center [207, 46] width 205 height 12
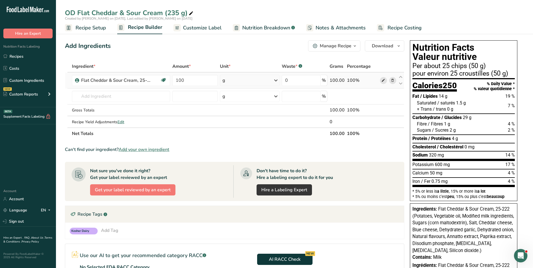
click at [382, 80] on icon at bounding box center [383, 80] width 4 height 6
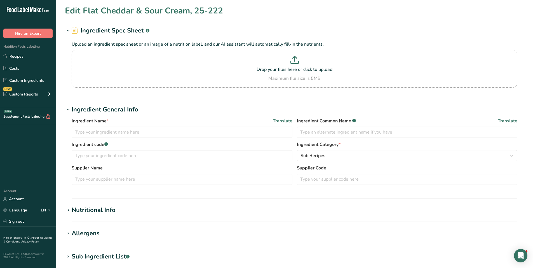
type input "Flat Cheddar & Sour Cream, 25-222"
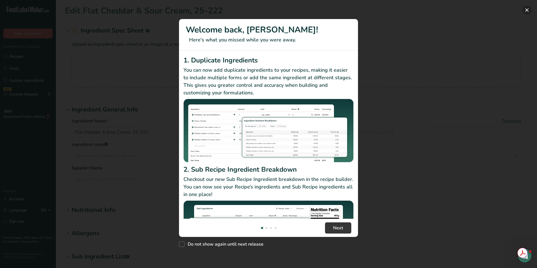
click at [529, 8] on button "New Features" at bounding box center [527, 10] width 9 height 9
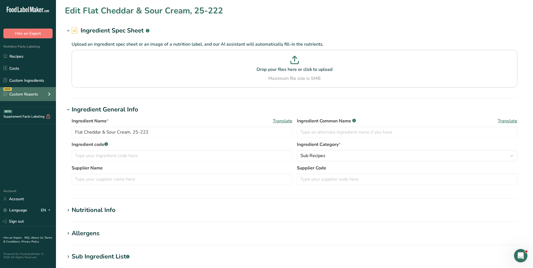
click at [16, 91] on div "Custom Reports" at bounding box center [20, 94] width 35 height 6
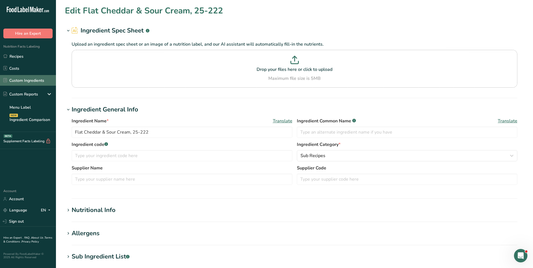
click at [18, 81] on link "Custom Ingredients" at bounding box center [28, 80] width 56 height 11
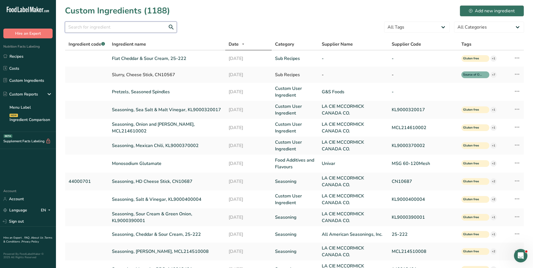
click at [111, 27] on input "text" at bounding box center [121, 27] width 112 height 11
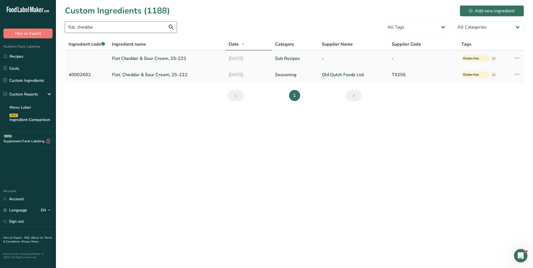
type input "flat, cheddar"
click at [519, 57] on icon at bounding box center [517, 58] width 7 height 10
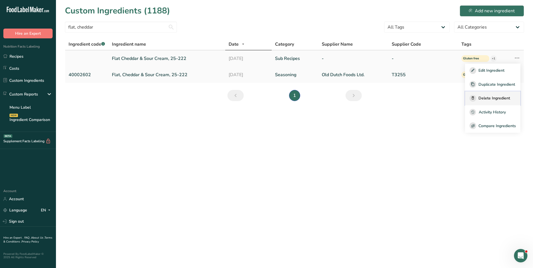
click at [489, 98] on span "Delete Ingredient" at bounding box center [494, 98] width 32 height 6
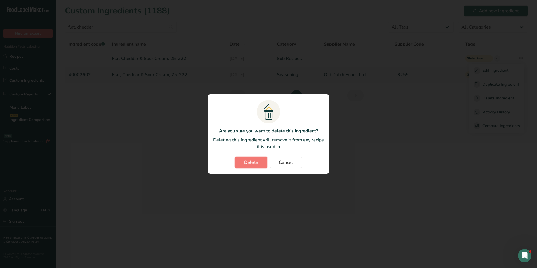
click at [248, 163] on span "Delete" at bounding box center [251, 162] width 14 height 7
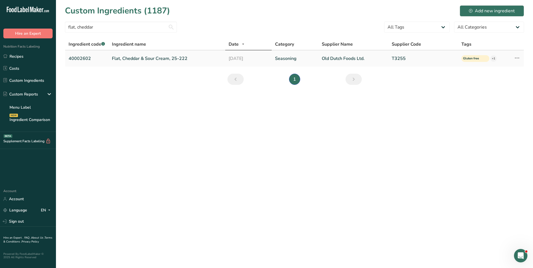
click at [175, 58] on link "Flat, Cheddar & Sour Cream, 25-222" at bounding box center [167, 58] width 110 height 7
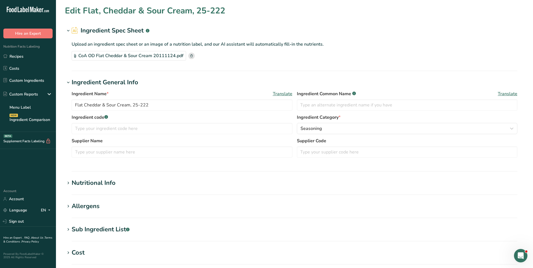
type input "Flat, Cheddar & Sour Cream, 25-222"
type input "40002602"
type input "Old Dutch Foods Ltd."
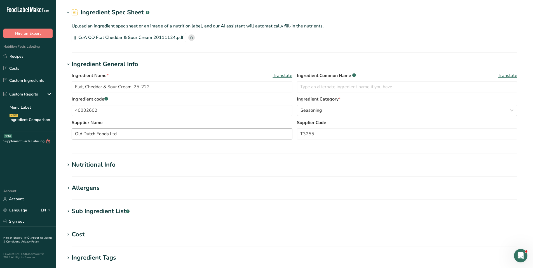
scroll to position [28, 0]
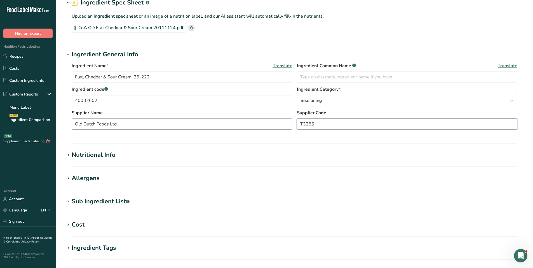
drag, startPoint x: 318, startPoint y: 123, endPoint x: 284, endPoint y: 121, distance: 33.6
click at [284, 121] on div "Supplier Name Old Dutch Foods Ltd. Supplier Code T3255" at bounding box center [295, 121] width 446 height 24
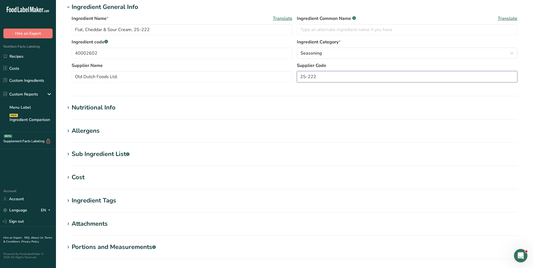
scroll to position [134, 0]
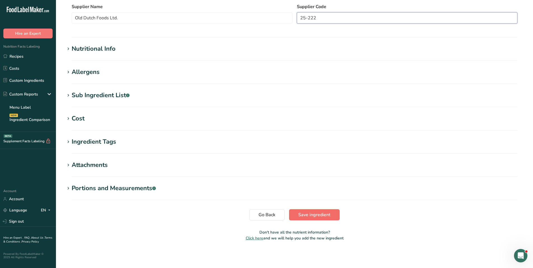
type input "25-222"
click at [324, 213] on span "Save ingredient" at bounding box center [314, 214] width 32 height 7
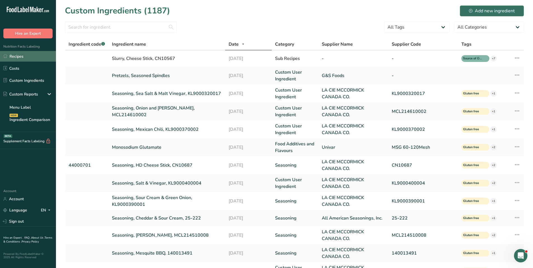
click at [22, 57] on link "Recipes" at bounding box center [28, 56] width 56 height 11
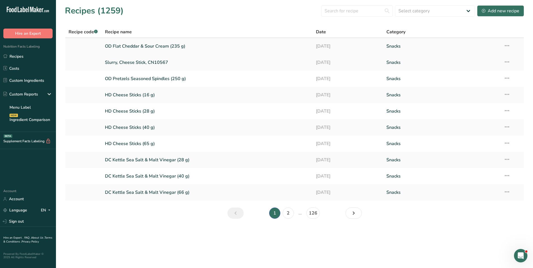
click at [144, 48] on link "OD Flat Cheddar & Sour Cream (235 g)" at bounding box center [207, 46] width 205 height 12
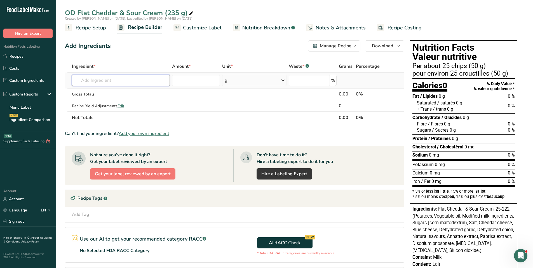
click at [111, 81] on input "text" at bounding box center [121, 80] width 98 height 11
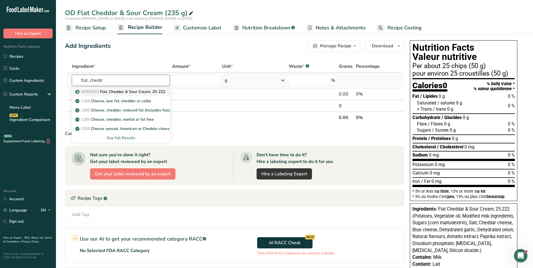
type input "flat, chedd"
click at [116, 91] on p "40002602 Flat, Cheddar & Sour Cream, 25-222" at bounding box center [120, 92] width 89 height 6
type input "Flat, Cheddar & Sour Cream, 25-222"
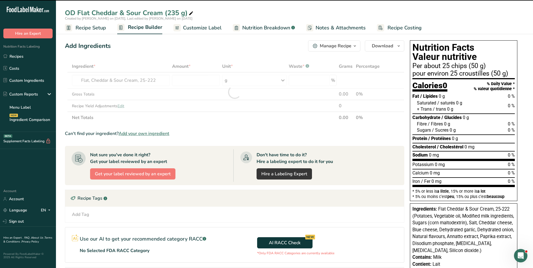
type input "0"
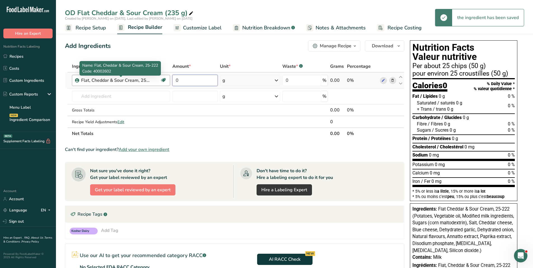
drag, startPoint x: 158, startPoint y: 81, endPoint x: 149, endPoint y: 81, distance: 8.4
click at [149, 81] on tr "Flat, Cheddar & Sour Cream, 25-222 Gluten free Kosher Dairy 0 g Weight Units g …" at bounding box center [234, 80] width 339 height 16
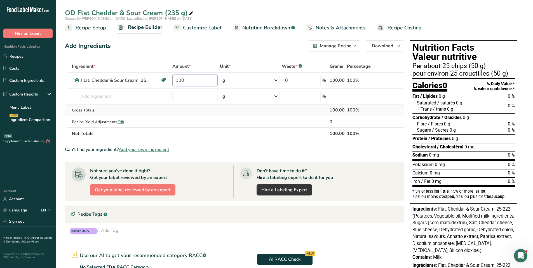
type input "100"
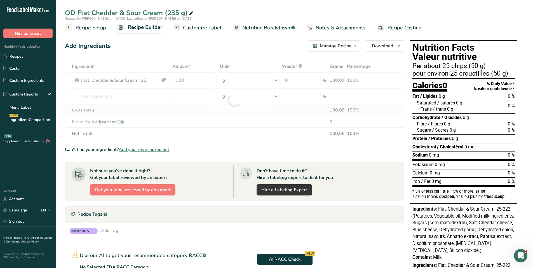
click at [227, 113] on div "Ingredient * Amount * Unit * Waste * .a-a{fill:#347362;}.b-a{fill:#fff;} Grams …" at bounding box center [234, 99] width 339 height 79
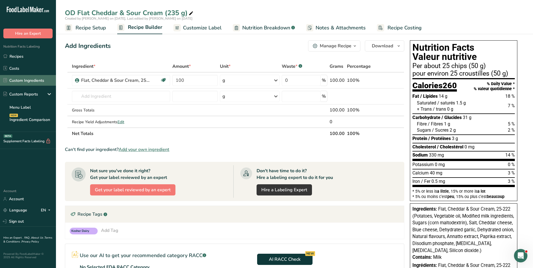
click at [25, 79] on link "Custom Ingredients" at bounding box center [28, 80] width 56 height 11
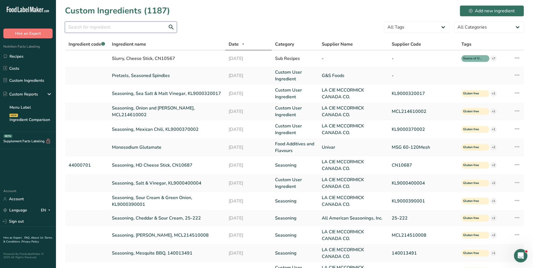
click at [102, 26] on input "text" at bounding box center [121, 27] width 112 height 11
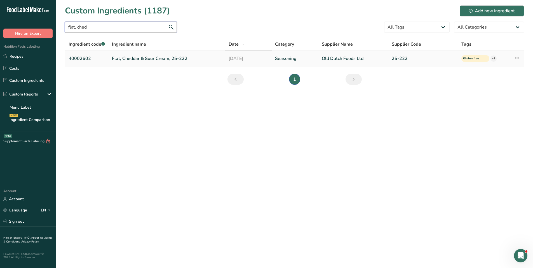
type input "flat, ched"
click at [128, 59] on link "Flat, Cheddar & Sour Cream, 25-222" at bounding box center [167, 58] width 110 height 7
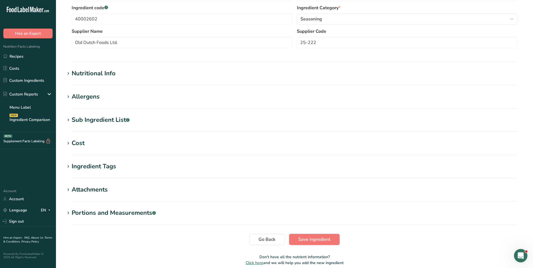
scroll to position [140, 0]
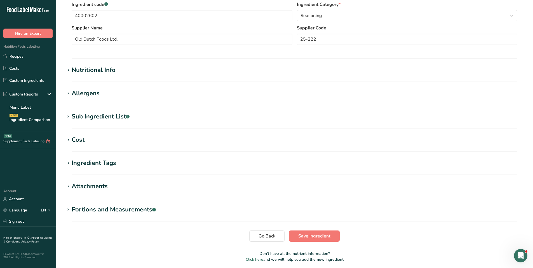
click at [98, 69] on div "Nutritional Info" at bounding box center [94, 69] width 44 height 9
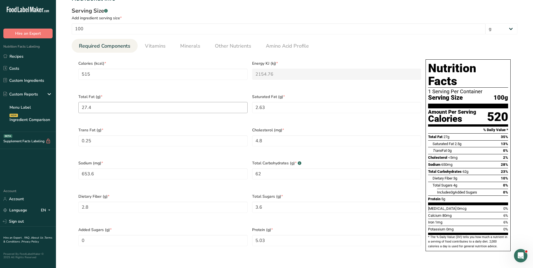
scroll to position [224, 0]
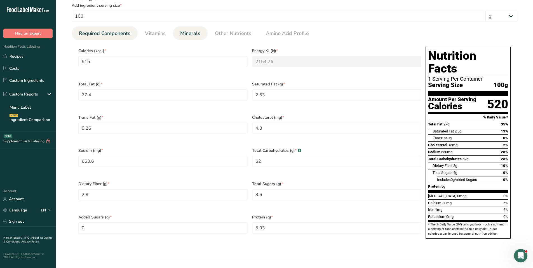
click at [197, 33] on span "Minerals" at bounding box center [190, 34] width 20 height 8
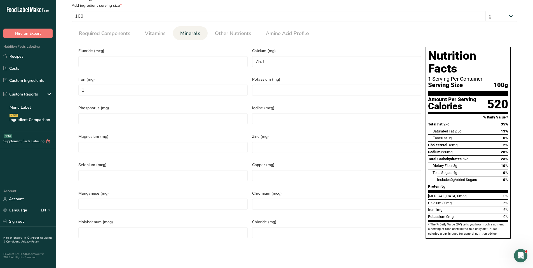
click at [170, 48] on div "Fluoride (mcg)" at bounding box center [163, 58] width 174 height 29
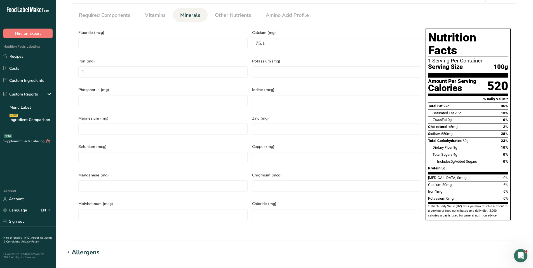
scroll to position [252, 0]
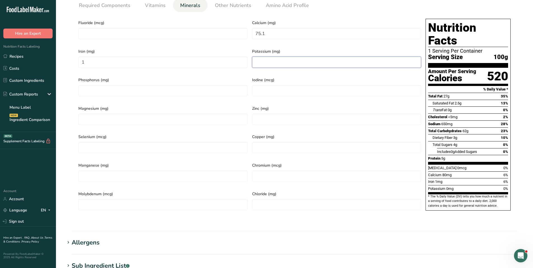
click at [262, 62] on input "number" at bounding box center [336, 62] width 169 height 11
type input "1220"
click at [290, 81] on div "Iodine (mcg)" at bounding box center [337, 88] width 174 height 29
click at [171, 209] on div "Serving Size .a-a{fill:#347362;}.b-a{fill:#fff;} Add ingredient serving size * …" at bounding box center [294, 93] width 459 height 261
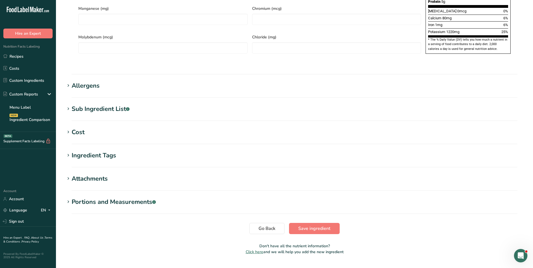
scroll to position [409, 0]
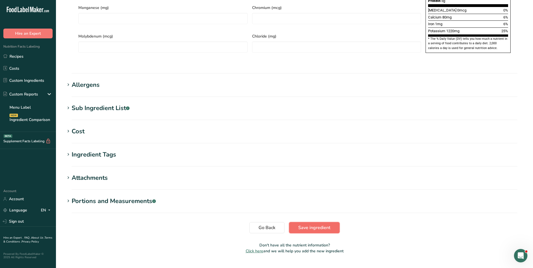
click at [316, 224] on span "Save ingredient" at bounding box center [314, 227] width 32 height 7
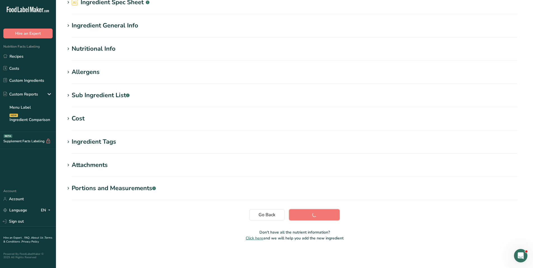
scroll to position [28, 0]
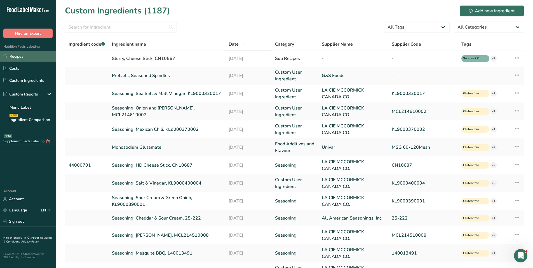
click at [19, 51] on link "Recipes" at bounding box center [28, 56] width 56 height 11
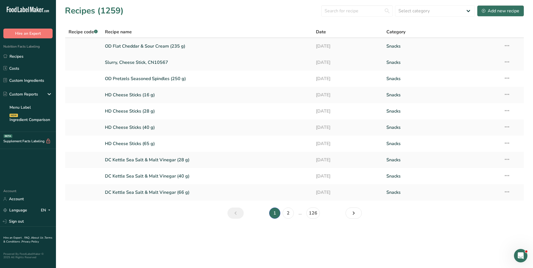
click at [167, 46] on link "OD Flat Cheddar & Sour Cream (235 g)" at bounding box center [207, 46] width 205 height 12
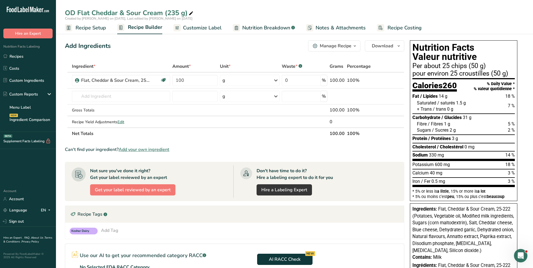
click at [421, 45] on h1 "Nutrition Facts Valeur nutritive" at bounding box center [463, 52] width 102 height 19
click at [336, 10] on div "OD Flat Cheddar & Sour Cream (235 g)" at bounding box center [294, 13] width 477 height 10
click at [211, 30] on span "Customize Label" at bounding box center [202, 28] width 39 height 8
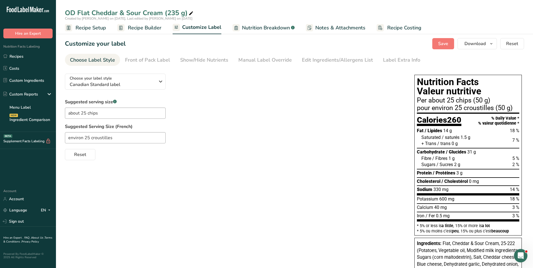
click at [464, 5] on div "OD Flat Cheddar & Sour Cream (235 g) Created by David Dowdell on 2025-08-21, La…" at bounding box center [294, 17] width 477 height 34
click at [158, 60] on div "Front of Pack Label" at bounding box center [147, 60] width 45 height 8
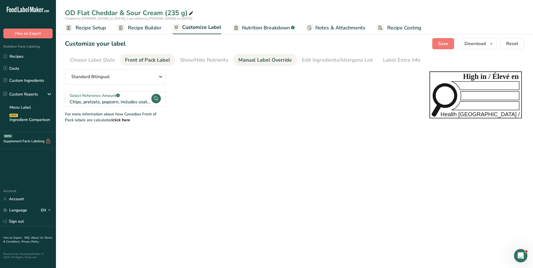
click at [261, 58] on div "Manual Label Override" at bounding box center [264, 60] width 53 height 8
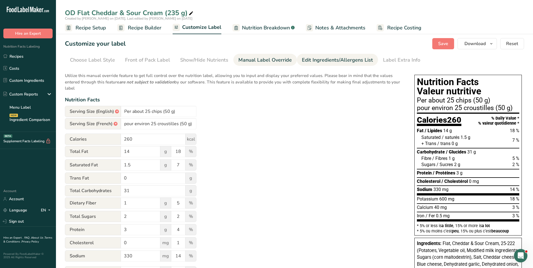
click at [319, 59] on div "Edit Ingredients/Allergens List" at bounding box center [337, 60] width 71 height 8
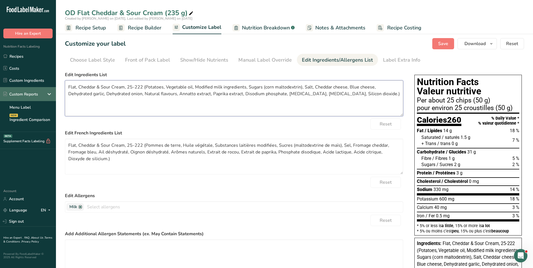
drag, startPoint x: 144, startPoint y: 86, endPoint x: 0, endPoint y: 91, distance: 144.2
click at [0, 91] on div ".a-20{fill:#fff;} Hire an Expert Nutrition Facts Labeling Recipes Costs Custom …" at bounding box center [266, 187] width 533 height 375
click at [116, 94] on textarea "Flat, Cheddar & Sour Cream, 25-222 (Potatoes, Vegetable oil, Modified milk ingr…" at bounding box center [234, 98] width 338 height 36
drag, startPoint x: 145, startPoint y: 87, endPoint x: 60, endPoint y: 89, distance: 84.8
click at [60, 89] on section "Customize your label Save Download Choose what to show on your downloaded label…" at bounding box center [294, 202] width 477 height 346
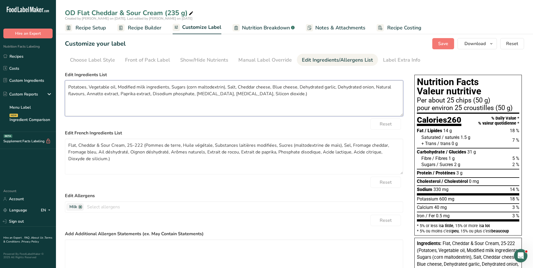
drag, startPoint x: 270, startPoint y: 94, endPoint x: 276, endPoint y: 95, distance: 6.5
click at [276, 95] on textarea "Potatoes, Vegetable oil, Modified milk ingredients, Sugars (corn maltodextrin),…" at bounding box center [234, 98] width 338 height 36
type textarea "Potatoes, Vegetable oil, Modified milk ingredients, Sugars (corn maltodextrin),…"
drag, startPoint x: 144, startPoint y: 144, endPoint x: 79, endPoint y: 147, distance: 64.5
click at [79, 147] on textarea "Flat, Cheddar & Sour Cream, 25-222 (Pommes de terre, Huile végétale, Substances…" at bounding box center [234, 156] width 338 height 36
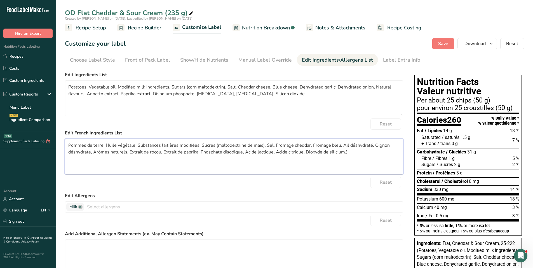
click at [349, 152] on textarea "Pommes de terre, Huile végétale, Substances laitières modifiées, Sucres (maltod…" at bounding box center [234, 156] width 338 height 36
type textarea "Pommes de terre, Huile végétale, Substances laitières modifiées, Sucres (maltod…"
click at [407, 61] on div "Label Extra Info" at bounding box center [401, 60] width 37 height 8
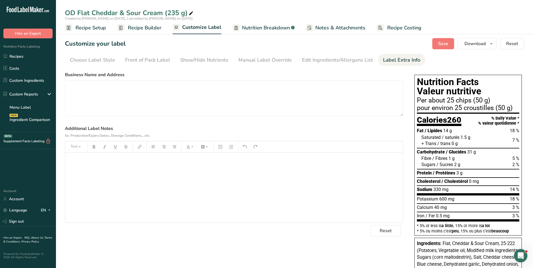
click at [95, 161] on p "﻿" at bounding box center [234, 160] width 332 height 7
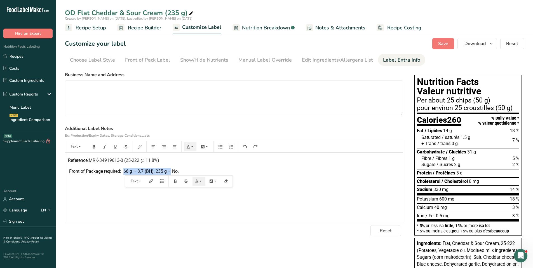
drag, startPoint x: 171, startPoint y: 170, endPoint x: 124, endPoint y: 171, distance: 47.9
click at [124, 171] on span "Front of Package required: 66 g – 3.7 (BH), 235 g – No." at bounding box center [124, 170] width 110 height 5
click at [443, 43] on span "Save" at bounding box center [443, 43] width 10 height 7
click at [493, 42] on icon "button" at bounding box center [491, 43] width 4 height 7
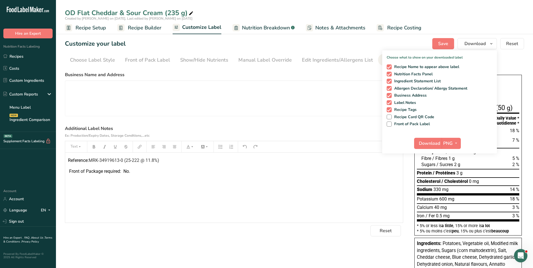
click at [144, 23] on link "Recipe Builder" at bounding box center [139, 28] width 44 height 13
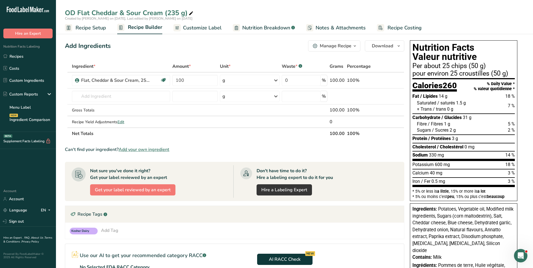
click at [332, 45] on div "Manage Recipe" at bounding box center [336, 46] width 32 height 7
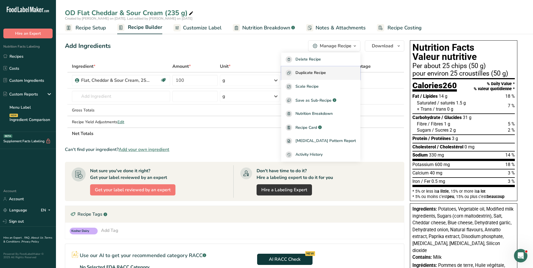
click at [316, 72] on span "Duplicate Recipe" at bounding box center [310, 73] width 30 height 6
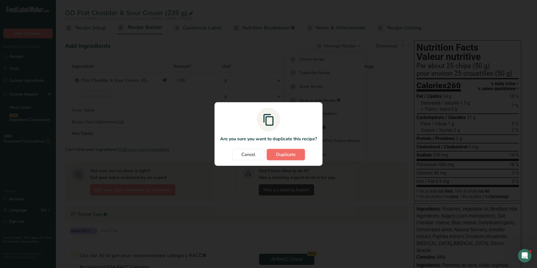
click at [281, 154] on span "Duplicate" at bounding box center [286, 154] width 20 height 7
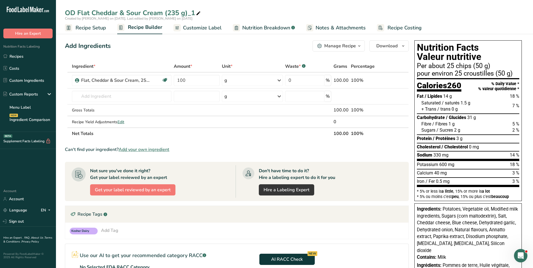
click at [200, 12] on icon at bounding box center [198, 14] width 5 height 8
drag, startPoint x: 168, startPoint y: 13, endPoint x: 238, endPoint y: 13, distance: 69.9
click at [238, 13] on input "OD Flat Cheddar & Sour Cream (235 g)_1" at bounding box center [294, 13] width 459 height 10
type input "OD Flat Cheddar & Sour Cream (66 g)"
click at [91, 25] on span "Recipe Setup" at bounding box center [91, 28] width 30 height 8
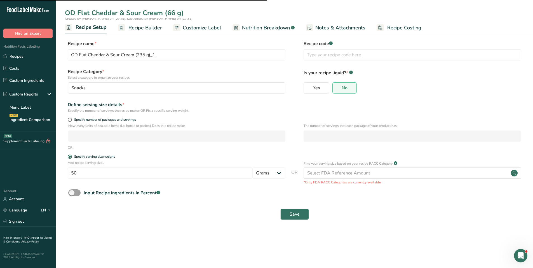
type input "OD Flat Cheddar & Sour Cream (66 g)"
drag, startPoint x: 87, startPoint y: 171, endPoint x: 63, endPoint y: 168, distance: 24.0
click at [63, 168] on section "Recipe name * OD Flat Cheddar & Sour Cream (66 g) Recipe code .a-a{fill:#347362…" at bounding box center [294, 130] width 477 height 203
type input "66"
click at [290, 215] on span "Save" at bounding box center [295, 214] width 10 height 7
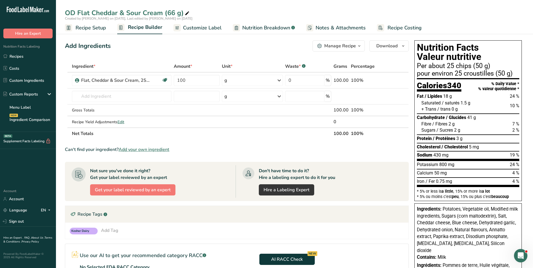
click at [199, 26] on span "Customize Label" at bounding box center [202, 28] width 39 height 8
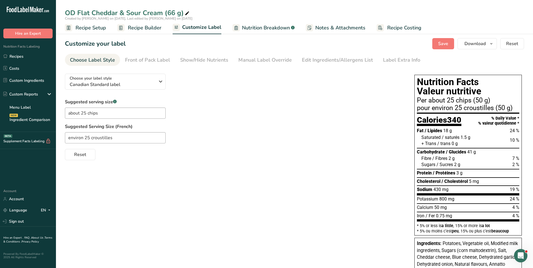
click at [100, 27] on span "Recipe Setup" at bounding box center [91, 28] width 30 height 8
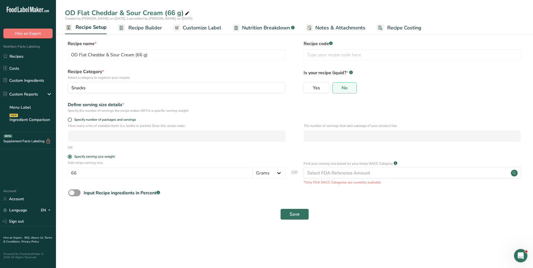
click at [151, 28] on span "Recipe Builder" at bounding box center [145, 28] width 34 height 8
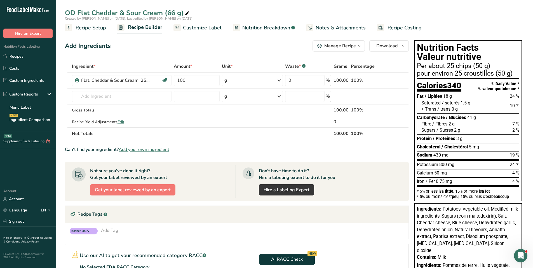
click at [209, 29] on span "Customize Label" at bounding box center [202, 28] width 39 height 8
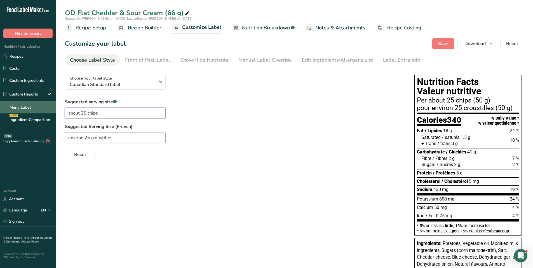
drag, startPoint x: 109, startPoint y: 112, endPoint x: 38, endPoint y: 109, distance: 71.1
click at [38, 109] on div ".a-20{fill:#fff;} Hire an Expert Nutrition Facts Labeling Recipes Costs Custom …" at bounding box center [266, 192] width 533 height 385
type input "1 package"
type input "1 paquet"
click at [154, 59] on div "Front of Pack Label" at bounding box center [147, 60] width 45 height 8
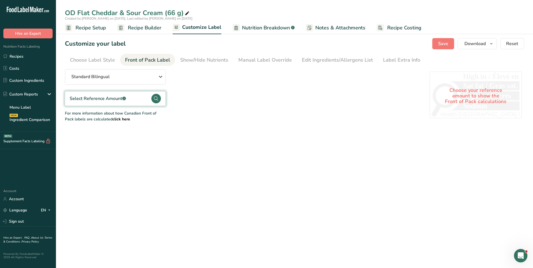
click at [158, 97] on circle at bounding box center [156, 99] width 10 height 10
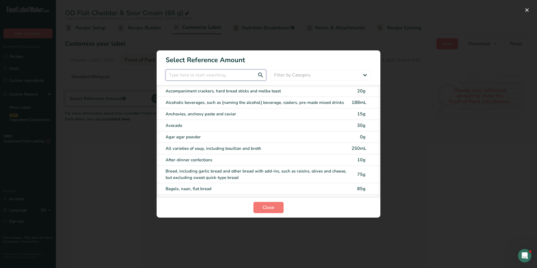
click at [194, 77] on input "FOP Category Selection Modal" at bounding box center [216, 74] width 101 height 11
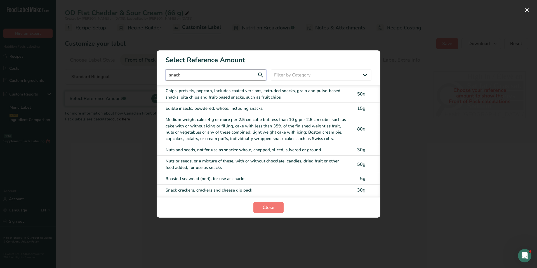
type input "snack"
click at [195, 95] on div "Chips, pretzels, popcorn, includes coated versions, extruded snacks, grain and …" at bounding box center [257, 94] width 183 height 13
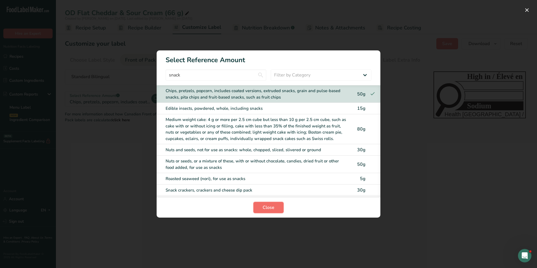
click at [272, 204] on button "Close" at bounding box center [268, 207] width 30 height 11
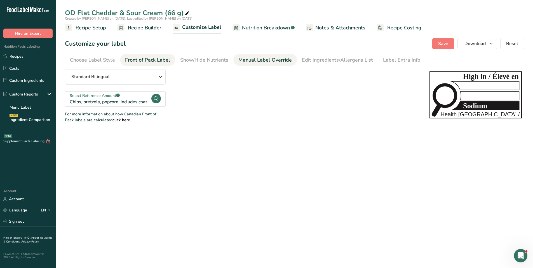
click at [259, 62] on div "Manual Label Override" at bounding box center [264, 60] width 53 height 8
type input "Per about 25 chips (50 g)"
type input "pour environ 25 croustilles (50 g)"
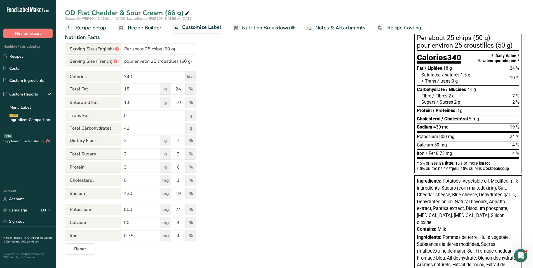
scroll to position [111, 0]
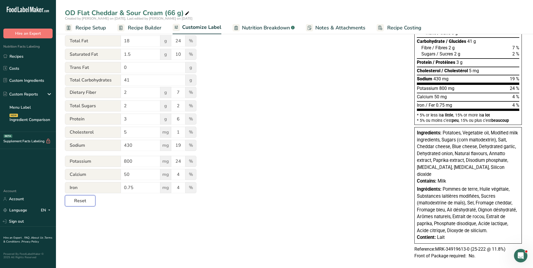
click at [83, 202] on span "Reset" at bounding box center [80, 200] width 12 height 7
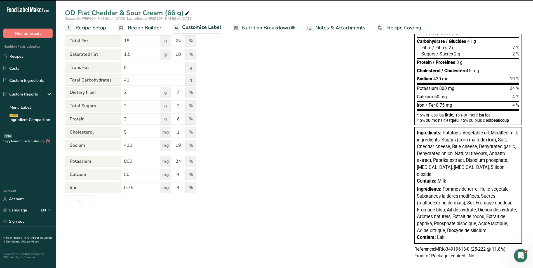
type input "Per about 25 chips (66g)"
type input "pour environ 25 croustilles (66g)"
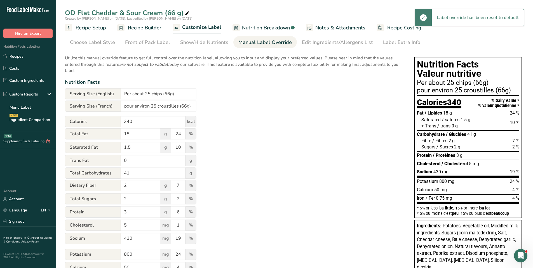
scroll to position [0, 0]
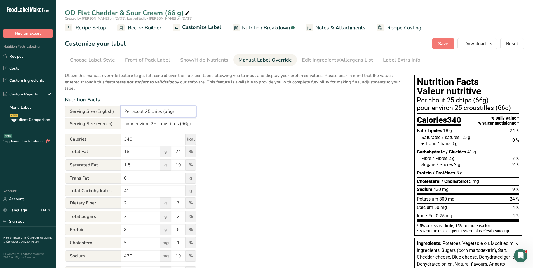
click at [169, 113] on input "Per about 25 chips (66g)" at bounding box center [159, 111] width 76 height 11
type input "Per about 25 chips (66 g)"
click at [185, 124] on input "pour environ 25 croustilles (66g)" at bounding box center [159, 123] width 76 height 11
type input "pour environ 25 croustilles (66 g)"
click at [445, 41] on span "Save" at bounding box center [443, 43] width 10 height 7
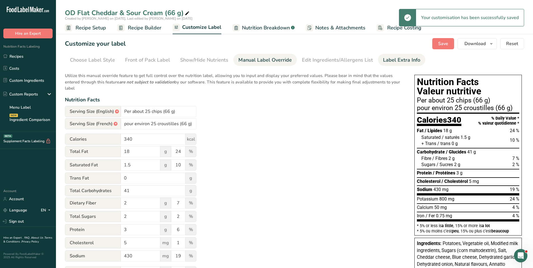
click at [403, 58] on div "Label Extra Info" at bounding box center [401, 60] width 37 height 8
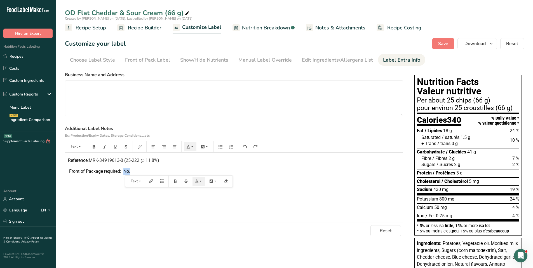
drag, startPoint x: 124, startPoint y: 171, endPoint x: 136, endPoint y: 170, distance: 12.7
click at [136, 170] on p "Front of Package required: No." at bounding box center [234, 171] width 332 height 7
click at [436, 42] on button "Save" at bounding box center [443, 43] width 22 height 11
click at [258, 57] on div "Manual Label Override" at bounding box center [264, 60] width 53 height 8
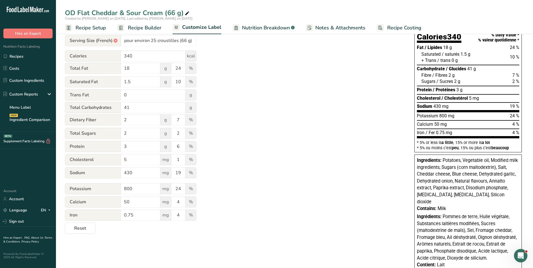
scroll to position [84, 0]
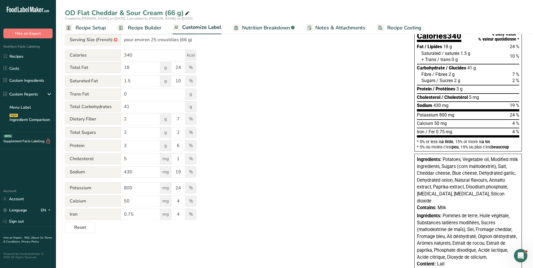
click at [231, 86] on div "Utilize this manual override feature to get full control over the nutrition lab…" at bounding box center [234, 109] width 338 height 248
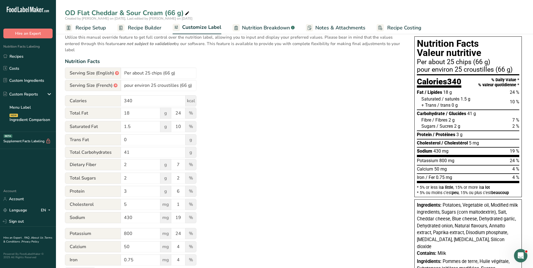
scroll to position [28, 0]
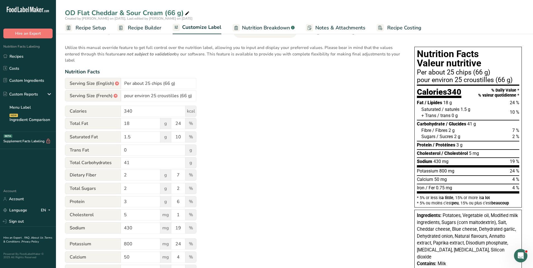
click at [97, 29] on span "Recipe Setup" at bounding box center [91, 28] width 30 height 8
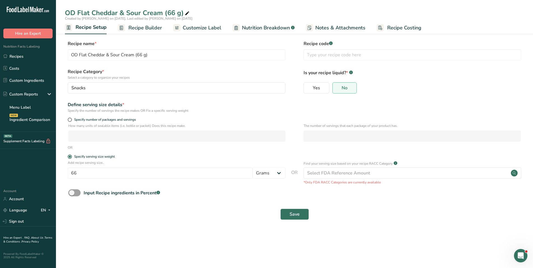
click at [199, 29] on span "Customize Label" at bounding box center [202, 28] width 39 height 8
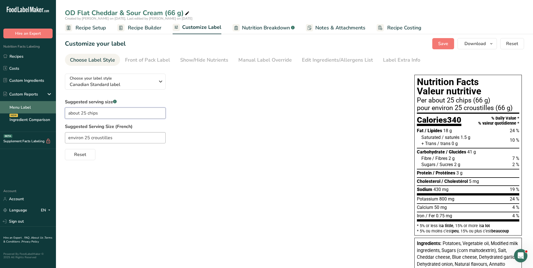
drag, startPoint x: 107, startPoint y: 110, endPoint x: 34, endPoint y: 110, distance: 73.6
click at [34, 110] on div ".a-20{fill:#fff;} Hire an Expert Nutrition Facts Labeling Recipes Costs Custom …" at bounding box center [266, 192] width 533 height 385
type input "1 package"
type input "1 paquet"
click at [433, 42] on div "Customize your label Save Download Choose what to show on your downloaded label…" at bounding box center [294, 43] width 459 height 11
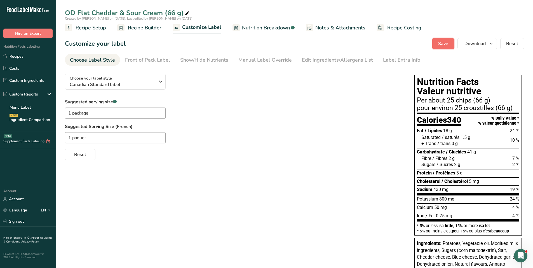
click at [441, 43] on span "Save" at bounding box center [443, 43] width 10 height 7
click at [251, 59] on div "Manual Label Override" at bounding box center [264, 60] width 53 height 8
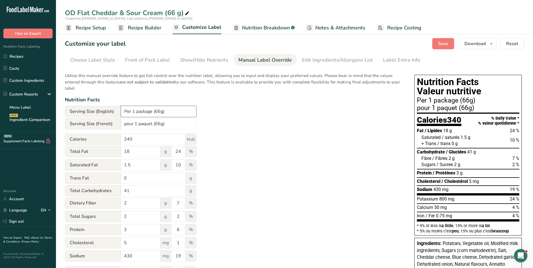
click at [161, 112] on input "Per 1 package (66g)" at bounding box center [159, 111] width 76 height 11
type input "Per 1 package (66 g)"
click at [161, 121] on input "pour 1 paquet (66g)" at bounding box center [159, 123] width 76 height 11
type input "pour 1 paquet (66 g)"
click at [444, 45] on span "Save" at bounding box center [443, 43] width 10 height 7
